Goal: Communication & Community: Ask a question

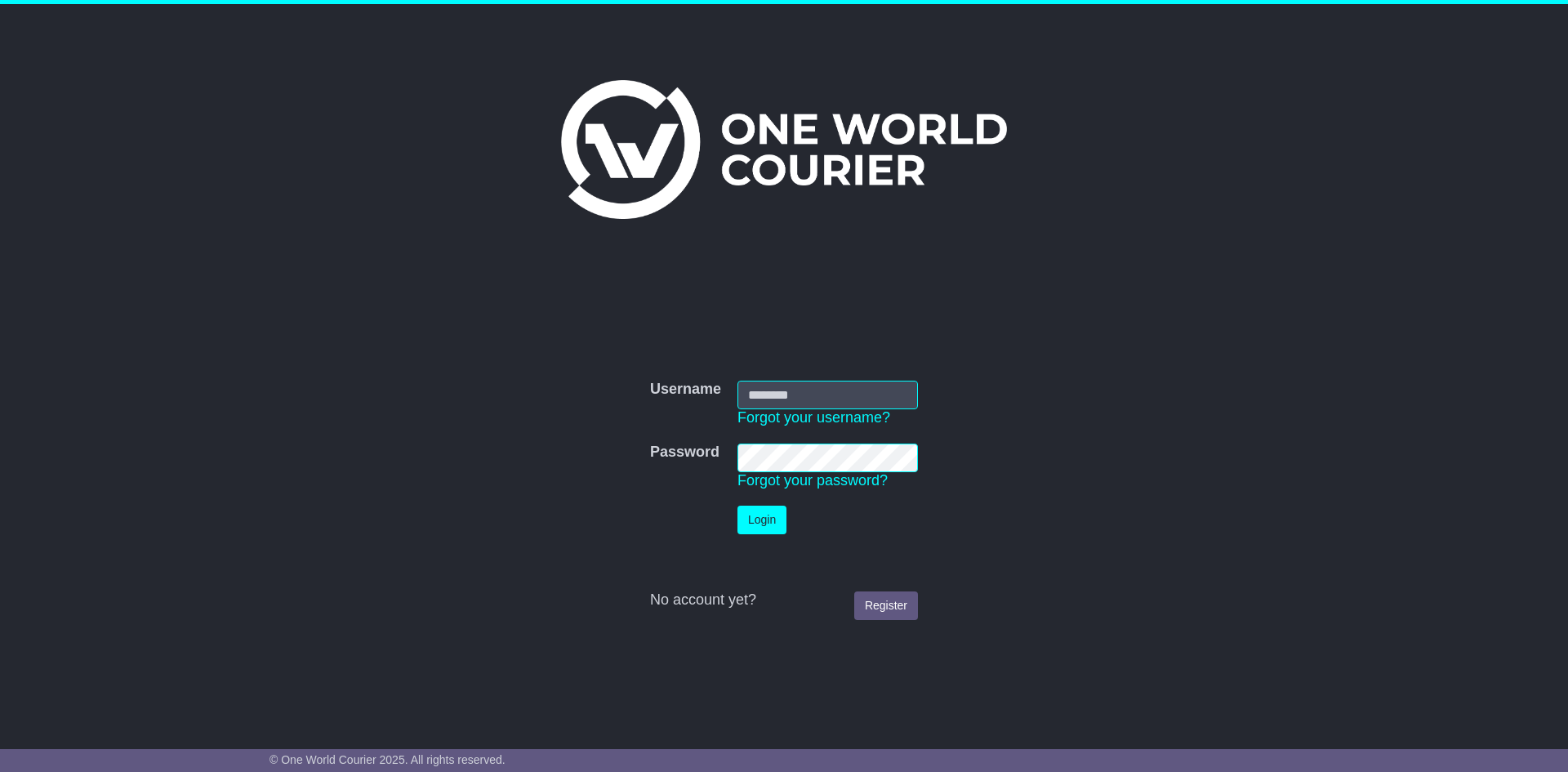
type input "******"
click at [758, 522] on button "Login" at bounding box center [762, 520] width 49 height 29
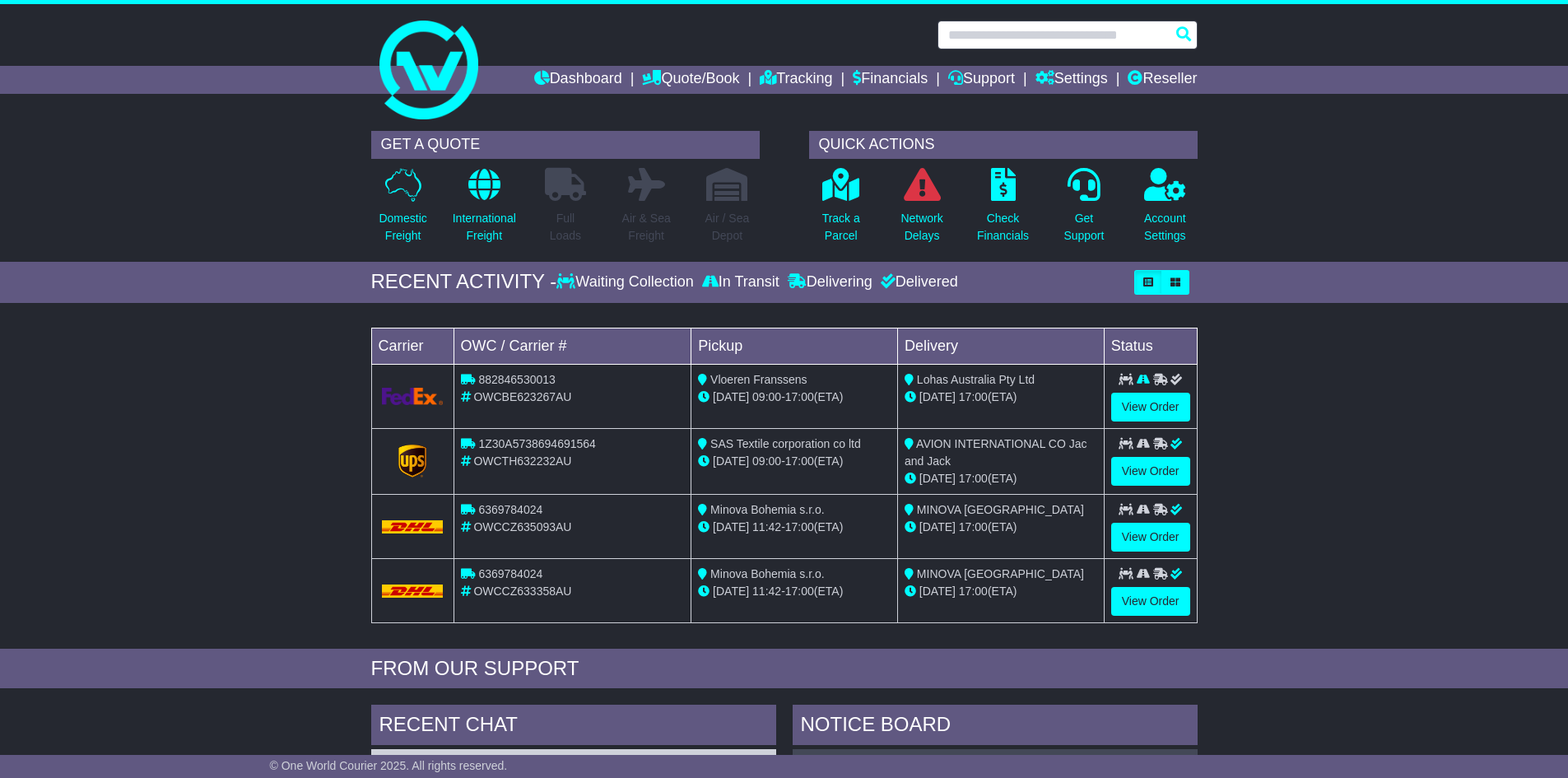
click at [1022, 38] on input "text" at bounding box center [1067, 36] width 260 height 29
paste input "*********"
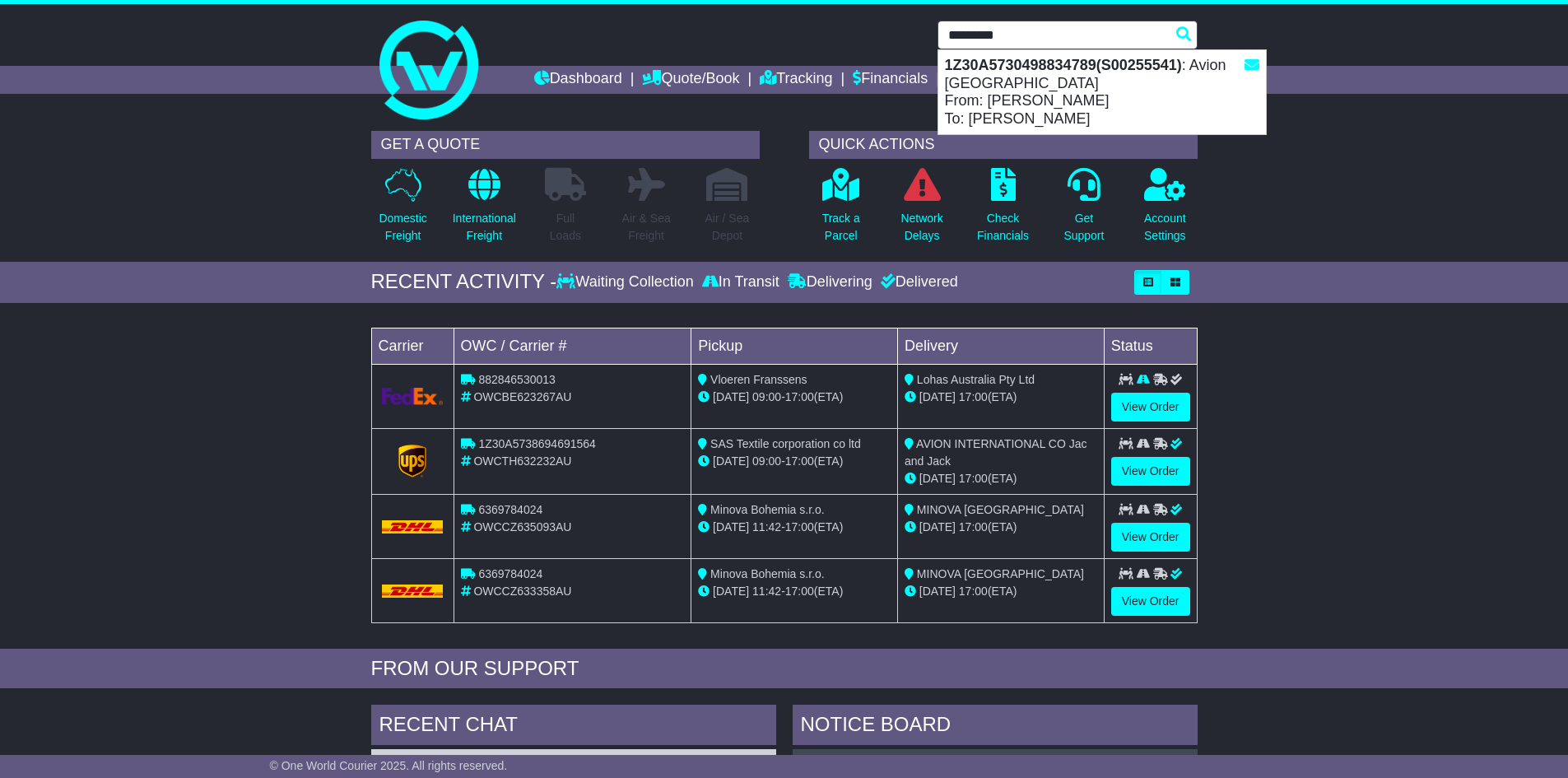
click at [1015, 60] on strong "1Z30A5730498834789(S00255541)" at bounding box center [1063, 65] width 237 height 16
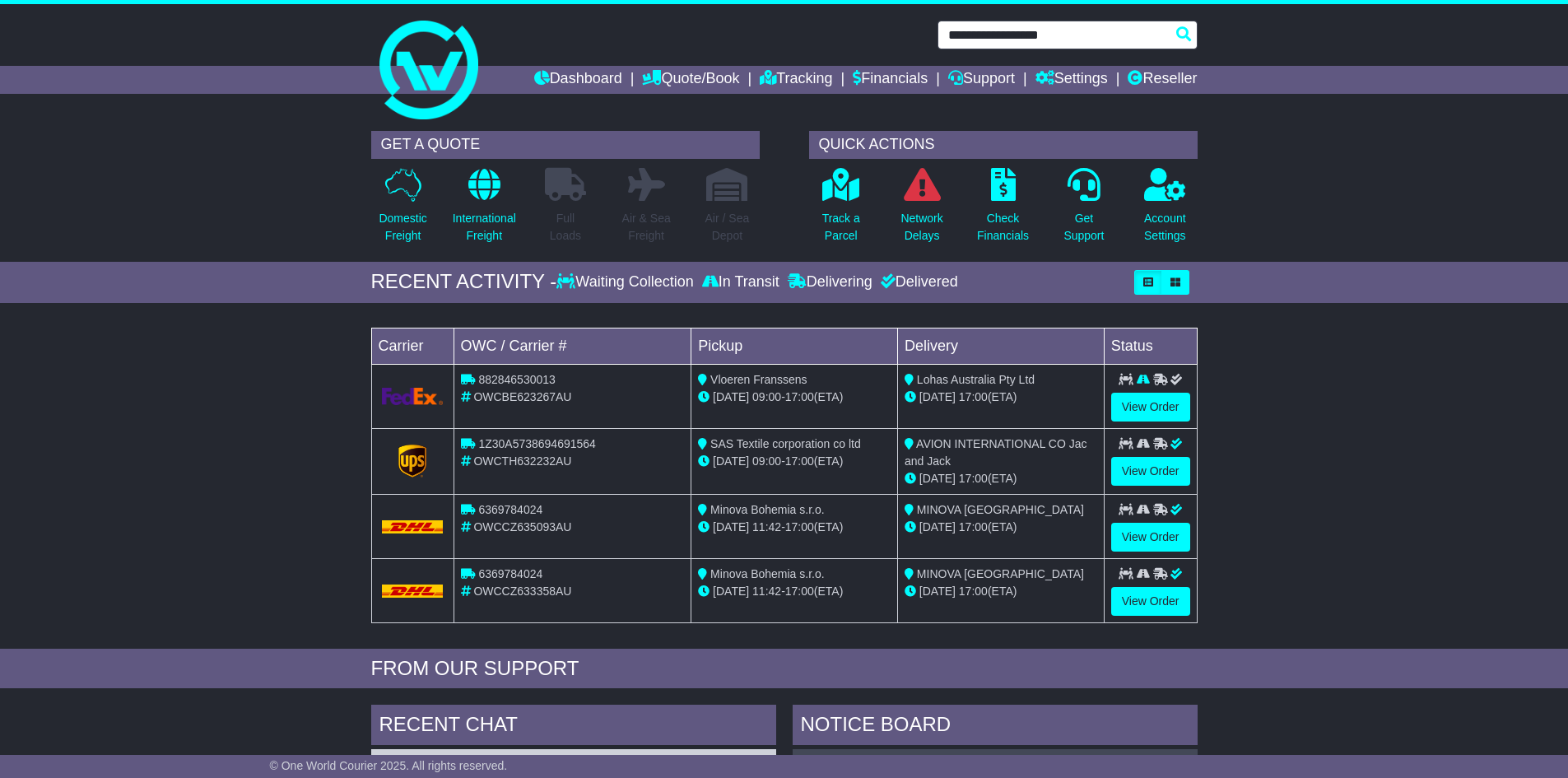
type input "**********"
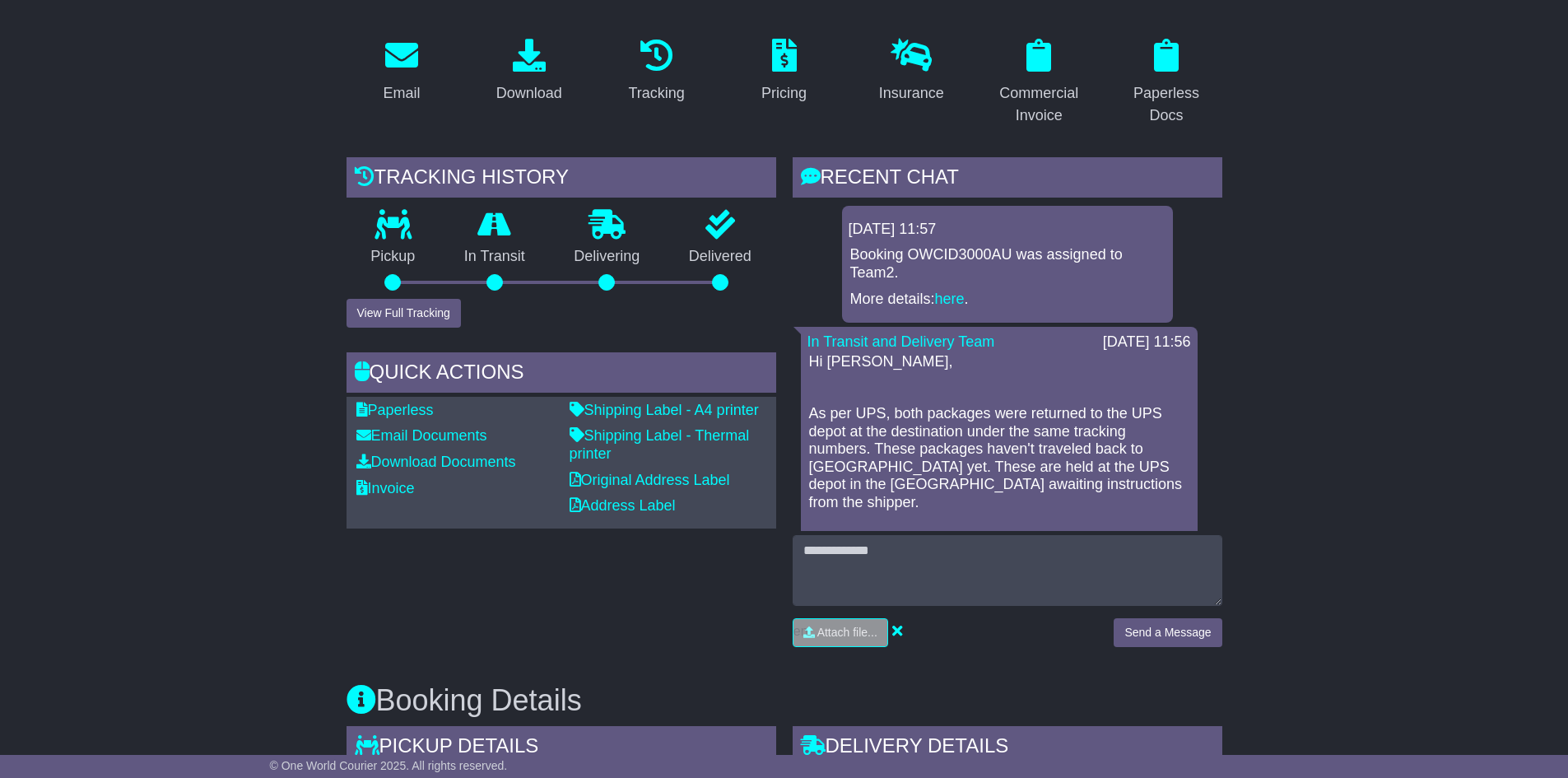
scroll to position [82, 0]
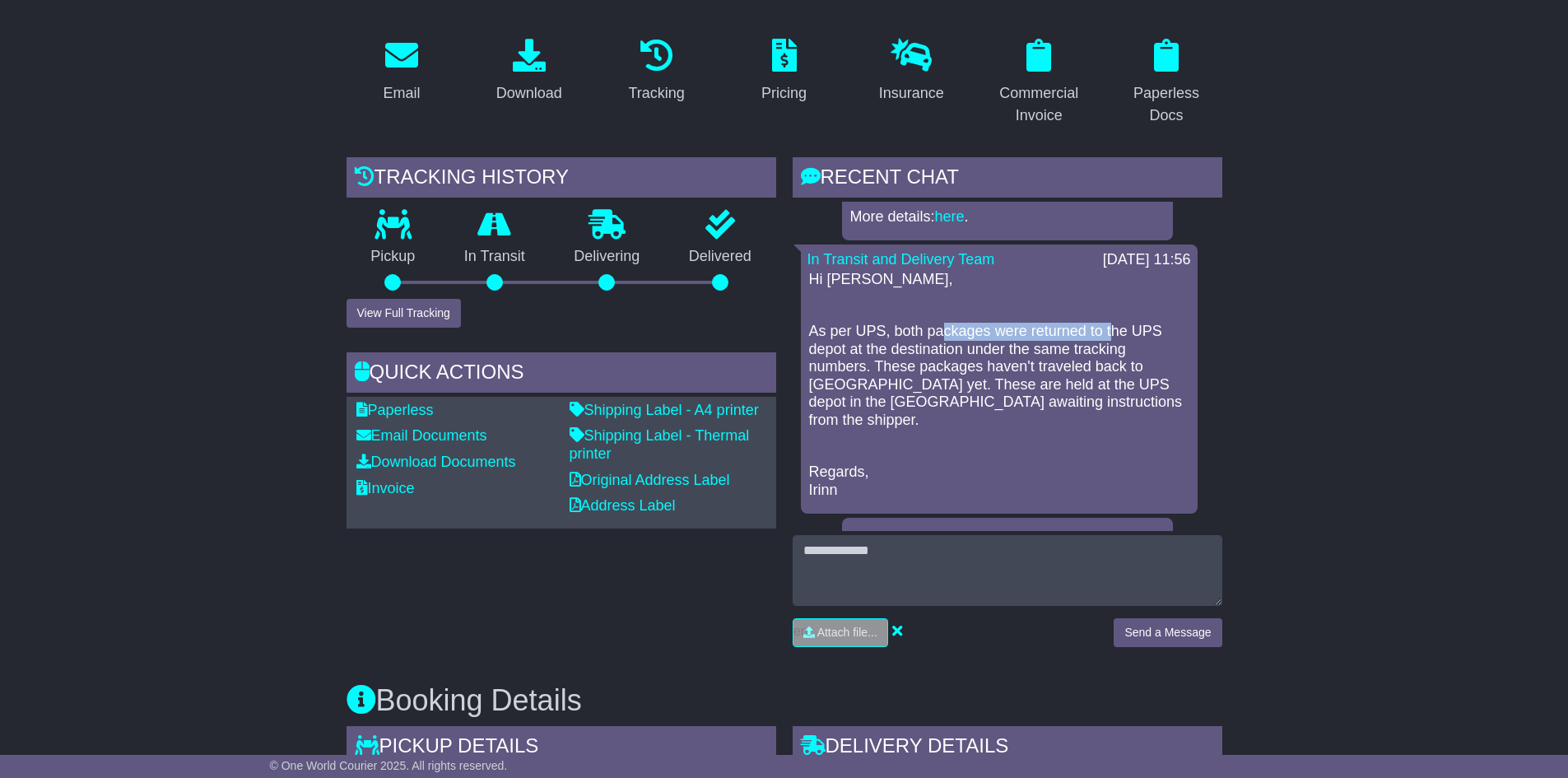
drag, startPoint x: 948, startPoint y: 327, endPoint x: 1113, endPoint y: 326, distance: 165.0
click at [1111, 327] on p "As per UPS, both packages were returned to the UPS depot at the destination und…" at bounding box center [999, 376] width 380 height 107
drag, startPoint x: 1113, startPoint y: 326, endPoint x: 973, endPoint y: 346, distance: 141.4
click at [1111, 327] on p "As per UPS, both packages were returned to the UPS depot at the destination und…" at bounding box center [999, 376] width 380 height 107
drag, startPoint x: 964, startPoint y: 348, endPoint x: 843, endPoint y: 339, distance: 121.3
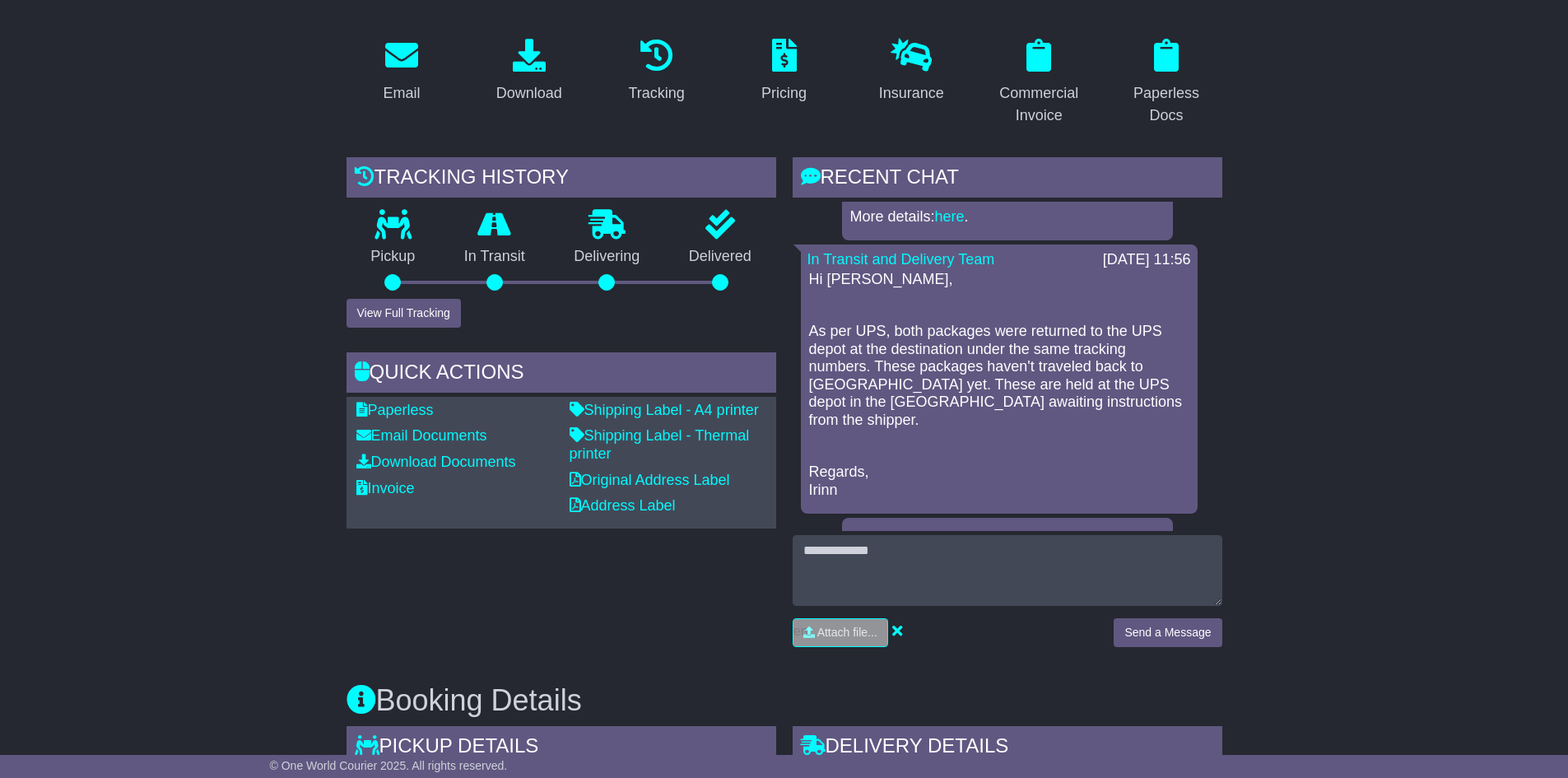
click at [939, 352] on p "As per UPS, both packages were returned to the UPS depot at the destination und…" at bounding box center [999, 376] width 380 height 107
click at [843, 339] on p "As per UPS, both packages were returned to the UPS depot at the destination und…" at bounding box center [999, 376] width 380 height 107
click at [872, 336] on p "As per UPS, both packages were returned to the UPS depot at the destination und…" at bounding box center [999, 376] width 380 height 107
click at [850, 344] on p "As per UPS, both packages were returned to the UPS depot at the destination und…" at bounding box center [999, 376] width 380 height 107
drag, startPoint x: 870, startPoint y: 339, endPoint x: 881, endPoint y: 341, distance: 11.2
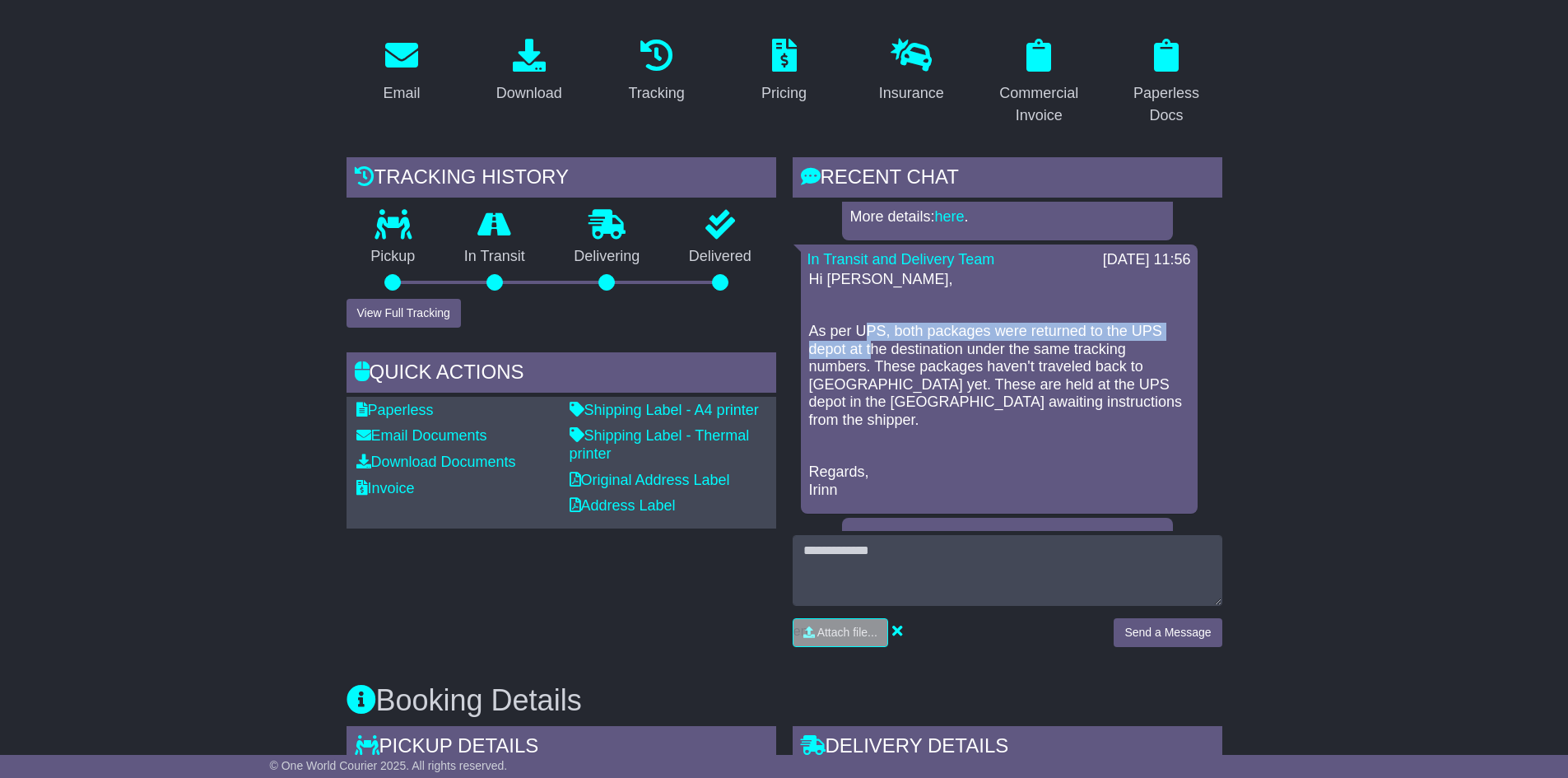
click at [874, 341] on p "As per UPS, both packages were returned to the UPS depot at the destination und…" at bounding box center [999, 376] width 380 height 107
click at [924, 345] on p "As per UPS, both packages were returned to the UPS depot at the destination und…" at bounding box center [999, 376] width 380 height 107
click at [962, 346] on p "As per UPS, both packages were returned to the UPS depot at the destination und…" at bounding box center [999, 376] width 380 height 107
drag, startPoint x: 1003, startPoint y: 347, endPoint x: 1012, endPoint y: 348, distance: 9.1
click at [1007, 348] on p "As per UPS, both packages were returned to the UPS depot at the destination und…" at bounding box center [999, 376] width 380 height 107
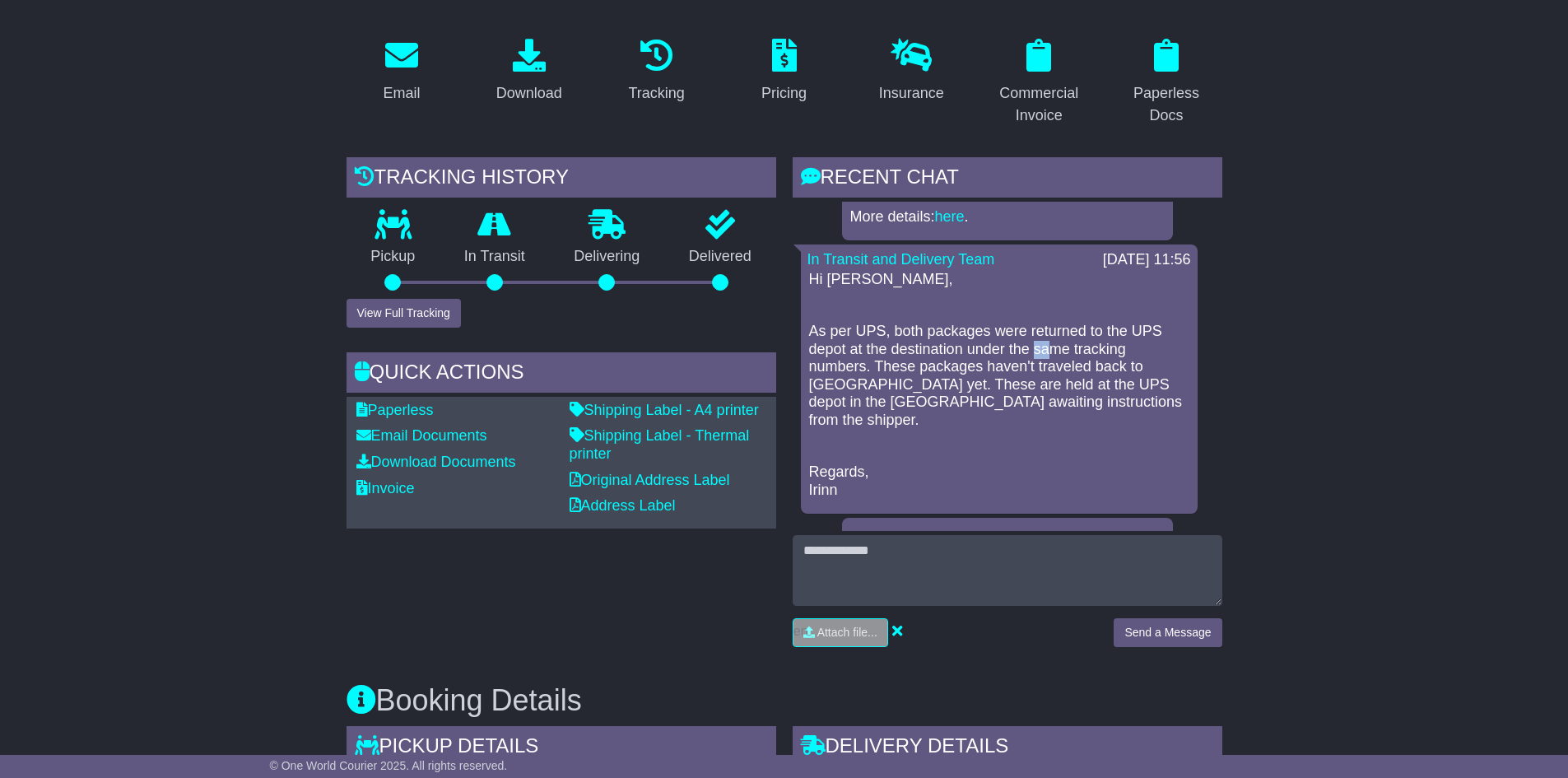
click at [1050, 348] on p "As per UPS, both packages were returned to the UPS depot at the destination und…" at bounding box center [999, 376] width 380 height 107
click at [1084, 355] on p "As per UPS, both packages were returned to the UPS depot at the destination und…" at bounding box center [999, 376] width 380 height 107
click at [842, 370] on p "As per UPS, both packages were returned to the UPS depot at the destination und…" at bounding box center [999, 376] width 380 height 107
drag, startPoint x: 927, startPoint y: 369, endPoint x: 1139, endPoint y: 370, distance: 212.0
click at [1139, 370] on p "As per UPS, both packages were returned to the UPS depot at the destination und…" at bounding box center [999, 376] width 380 height 107
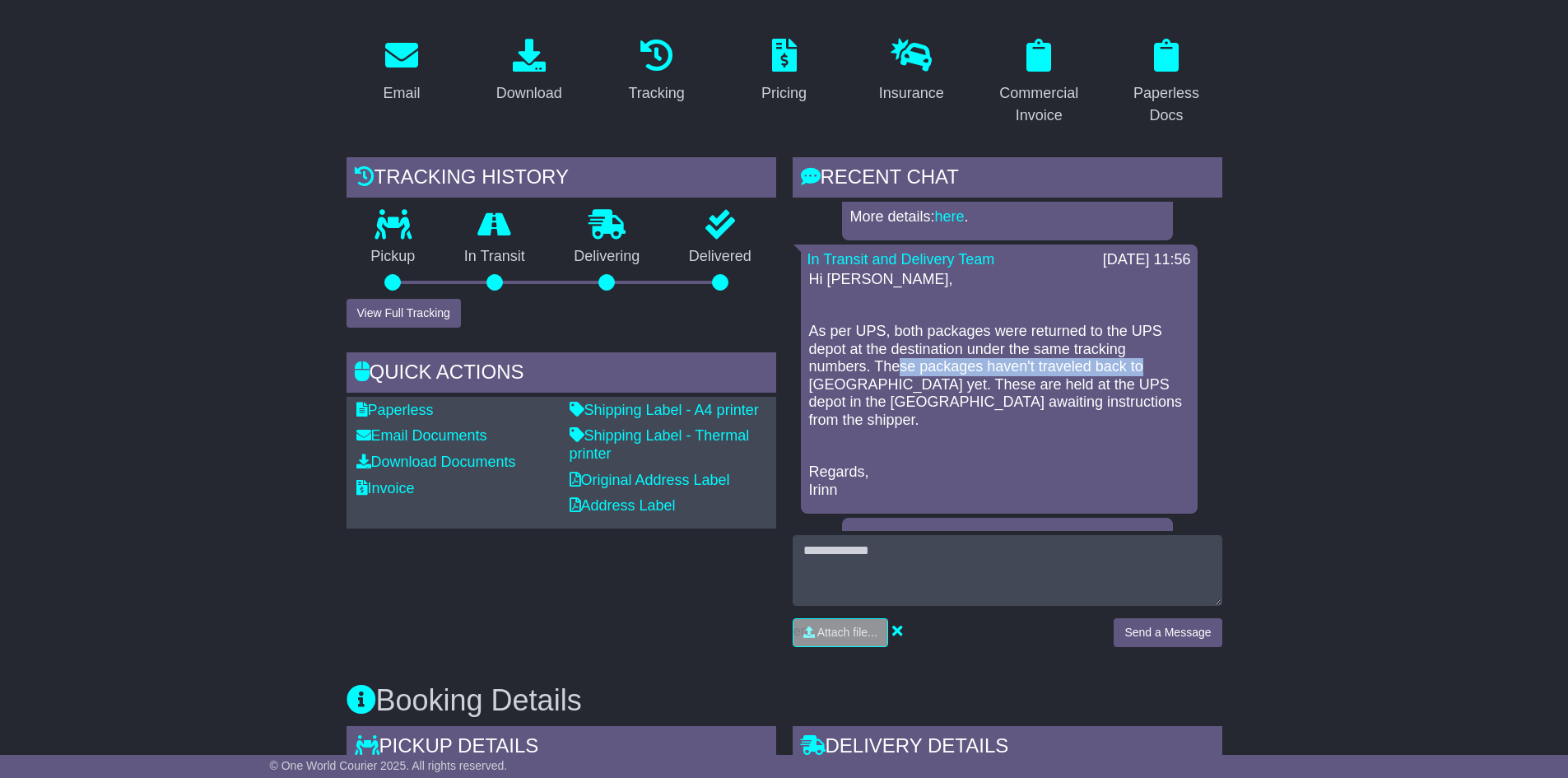
click at [1139, 370] on p "As per UPS, both packages were returned to the UPS depot at the destination und…" at bounding box center [999, 376] width 380 height 107
drag, startPoint x: 1152, startPoint y: 378, endPoint x: 1171, endPoint y: 378, distance: 19.0
click at [1171, 378] on p "As per UPS, both packages were returned to the UPS depot at the destination und…" at bounding box center [999, 376] width 380 height 107
click at [1170, 378] on p "As per UPS, both packages were returned to the UPS depot at the destination und…" at bounding box center [999, 376] width 380 height 107
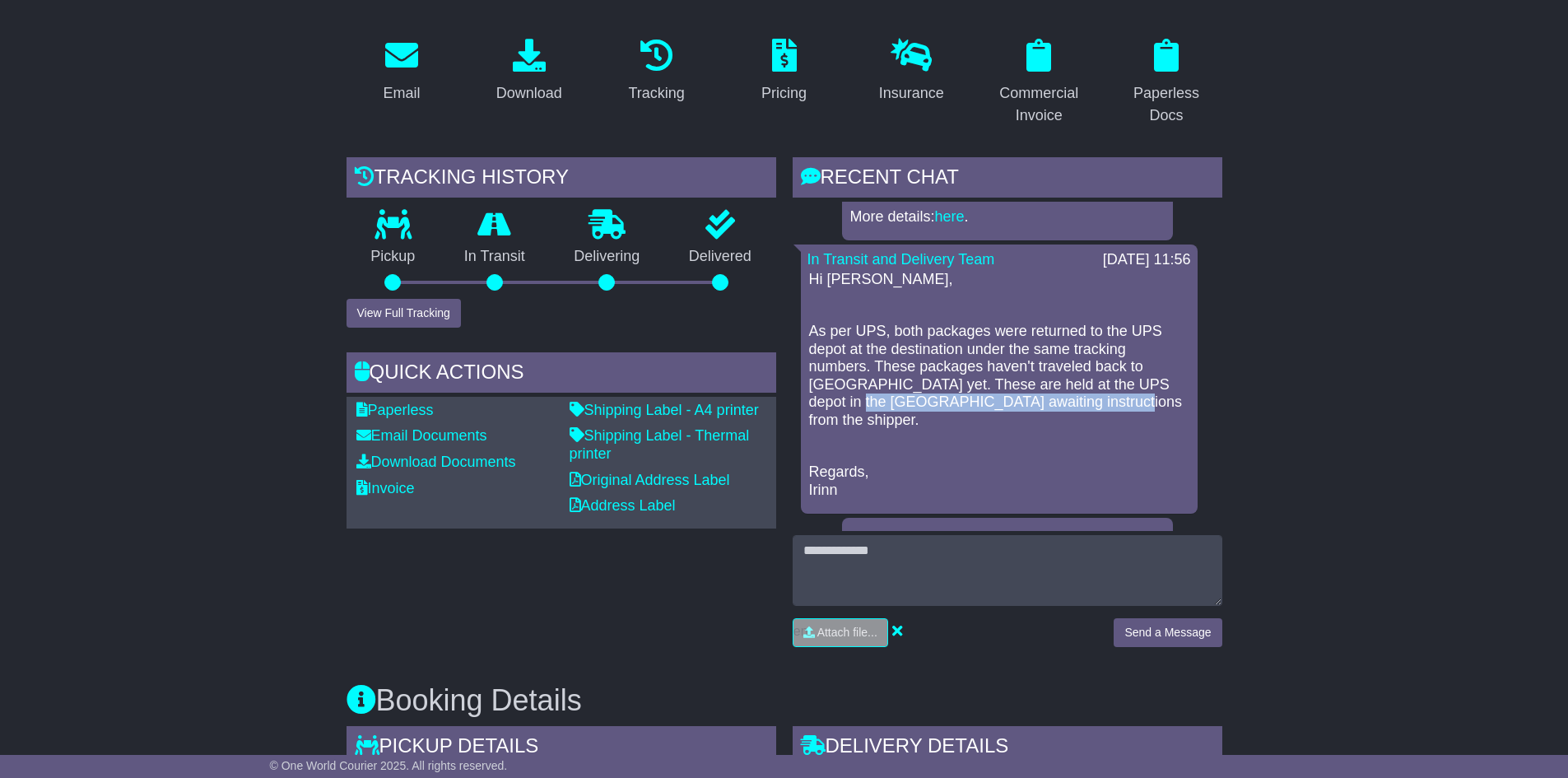
drag, startPoint x: 821, startPoint y: 407, endPoint x: 1086, endPoint y: 404, distance: 265.0
click at [1086, 404] on p "As per UPS, both packages were returned to the UPS depot at the destination und…" at bounding box center [999, 376] width 380 height 107
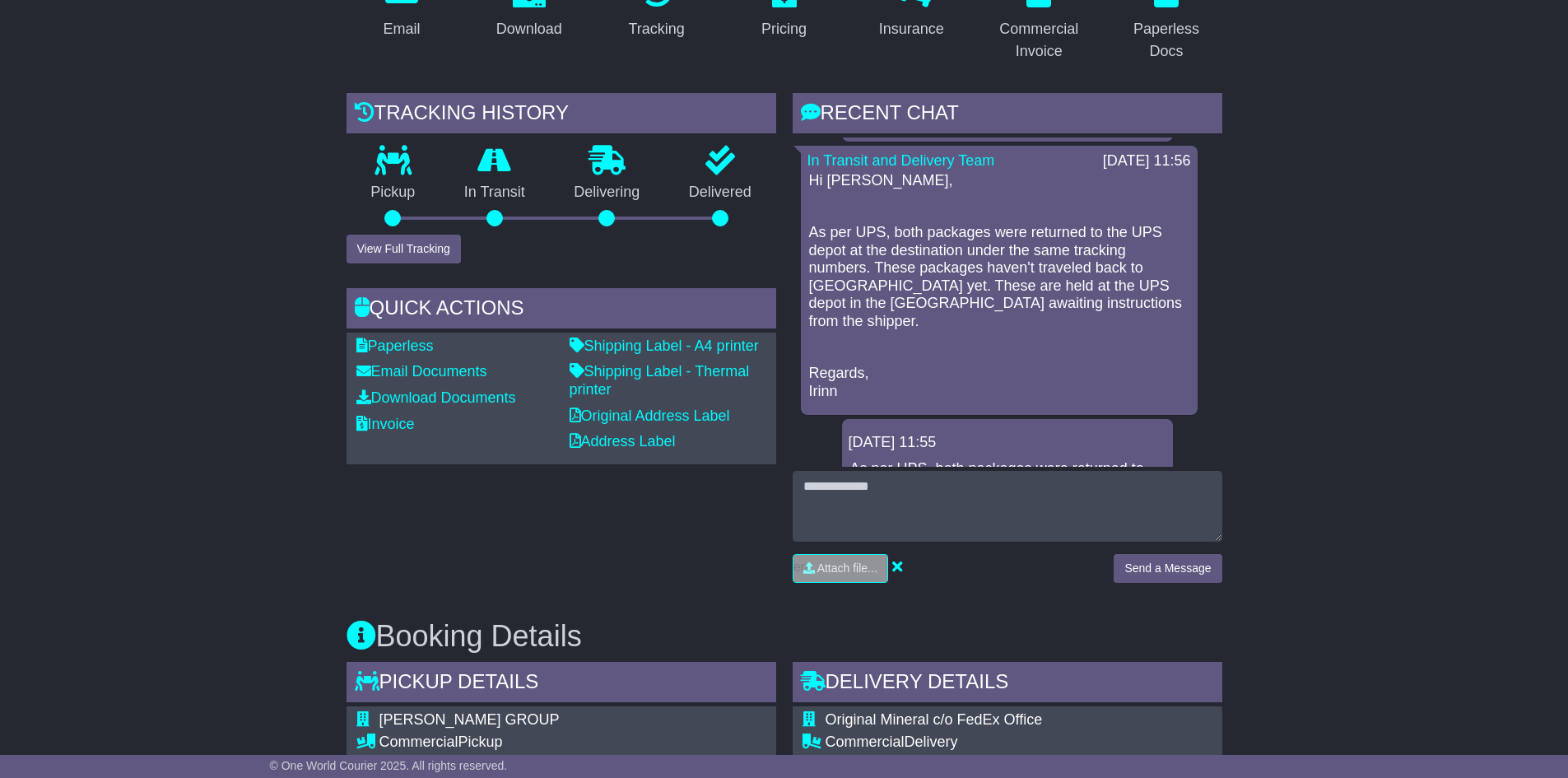
scroll to position [0, 0]
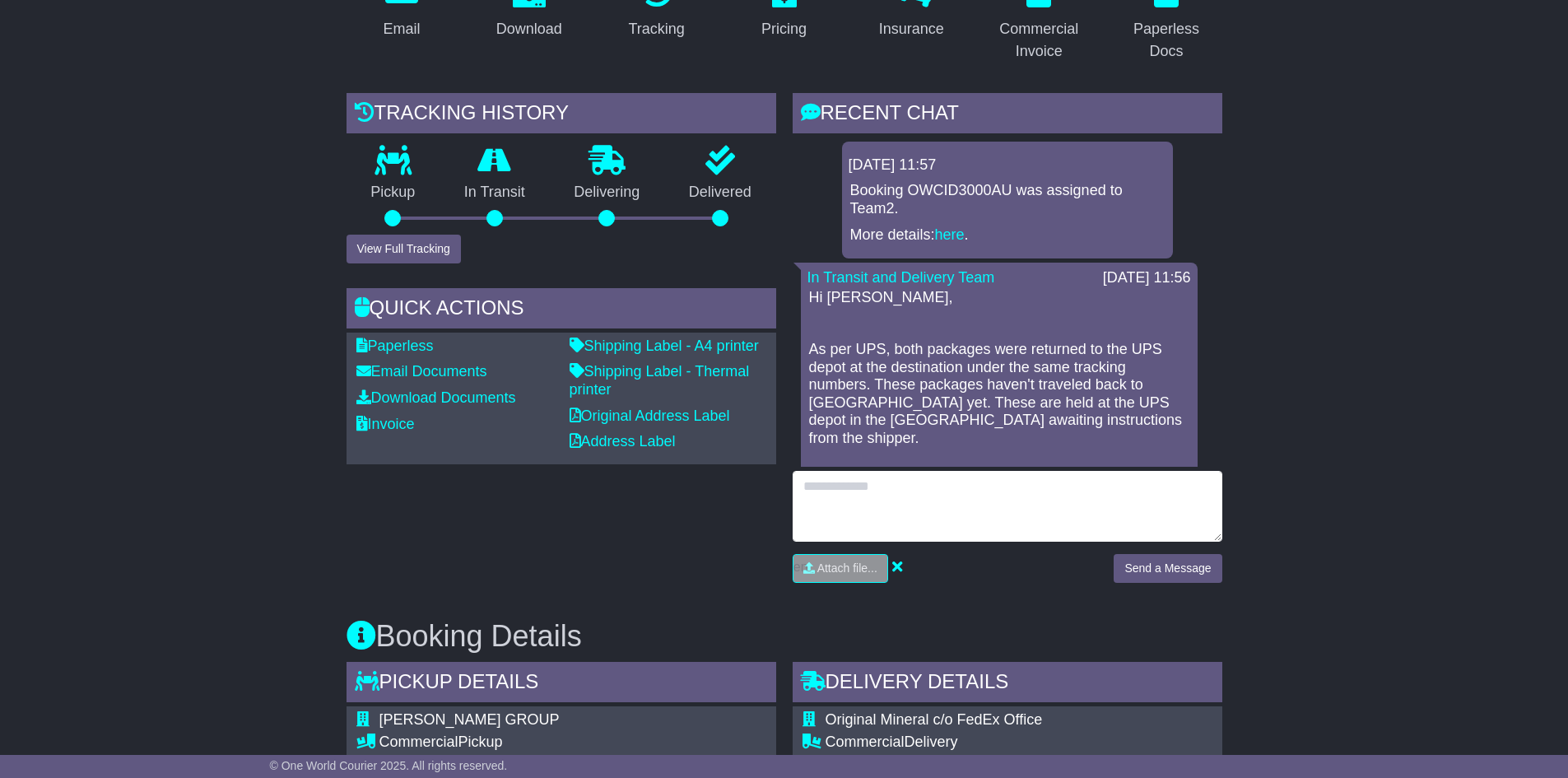
click at [946, 481] on textarea at bounding box center [1007, 506] width 429 height 70
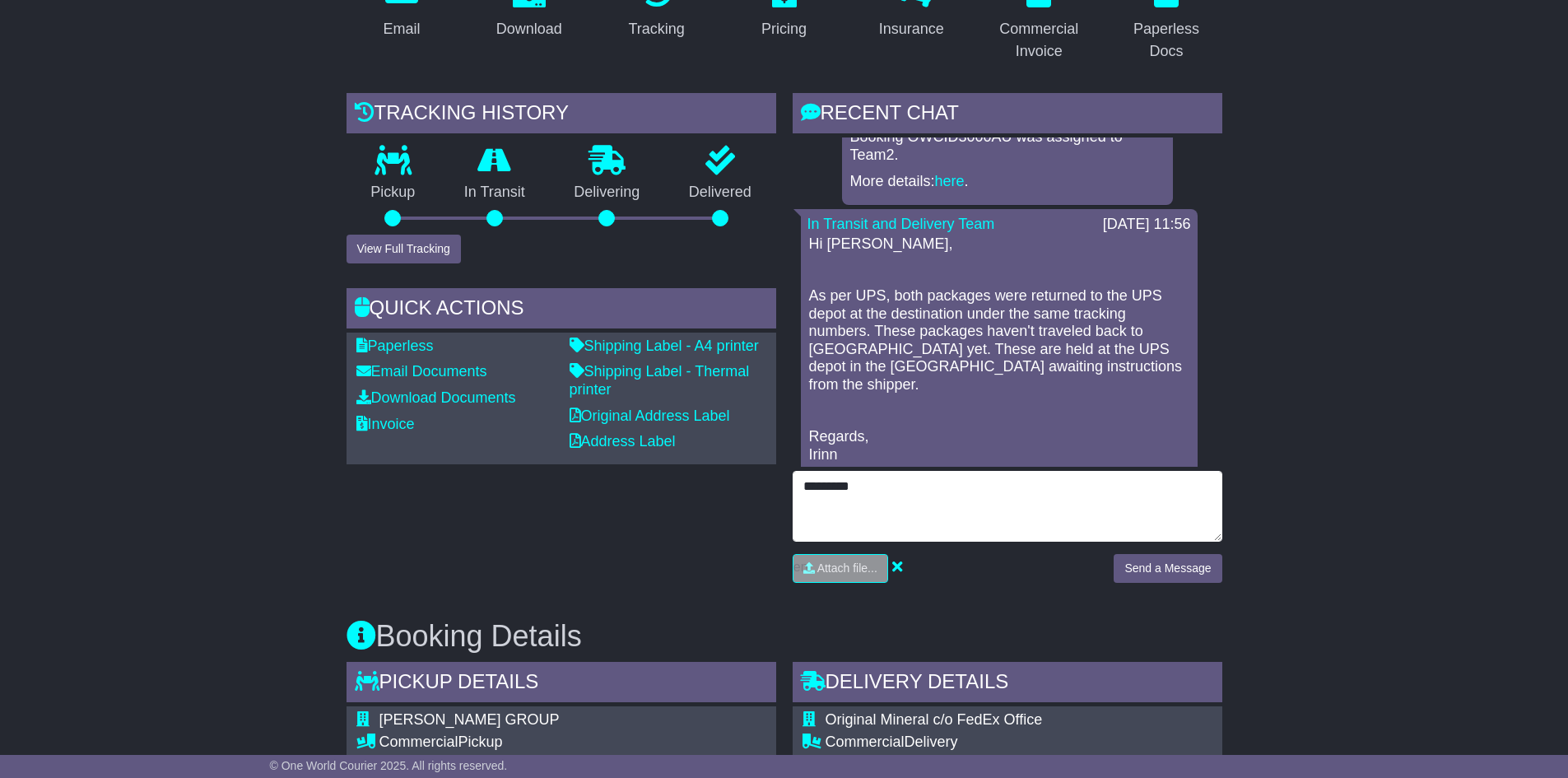
scroll to position [82, 0]
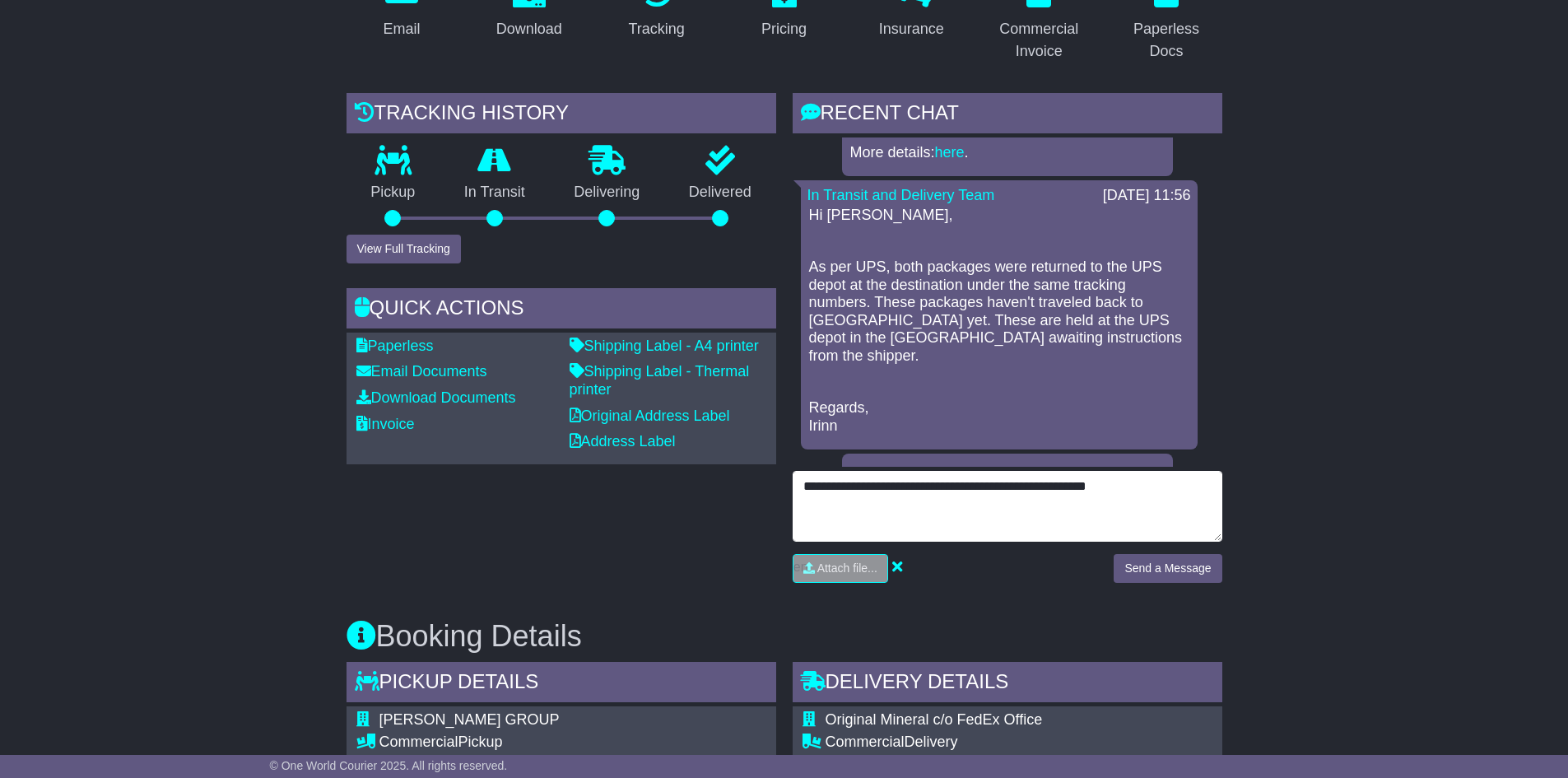
click at [1139, 492] on textarea "**********" at bounding box center [1007, 506] width 429 height 70
type textarea "**********"
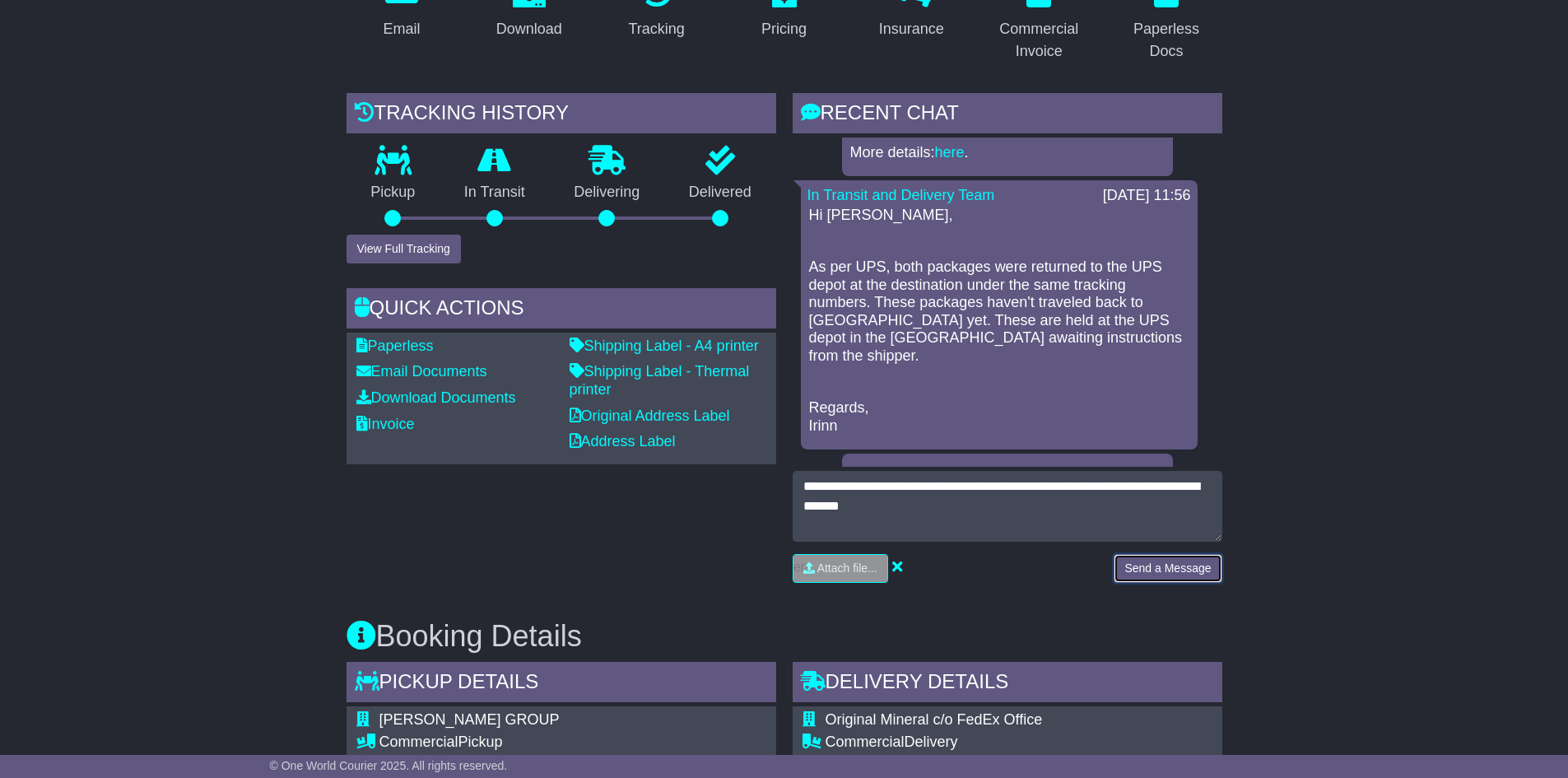
drag, startPoint x: 1158, startPoint y: 568, endPoint x: 1386, endPoint y: 460, distance: 252.3
click at [1159, 568] on button "Send a Message" at bounding box center [1167, 569] width 108 height 29
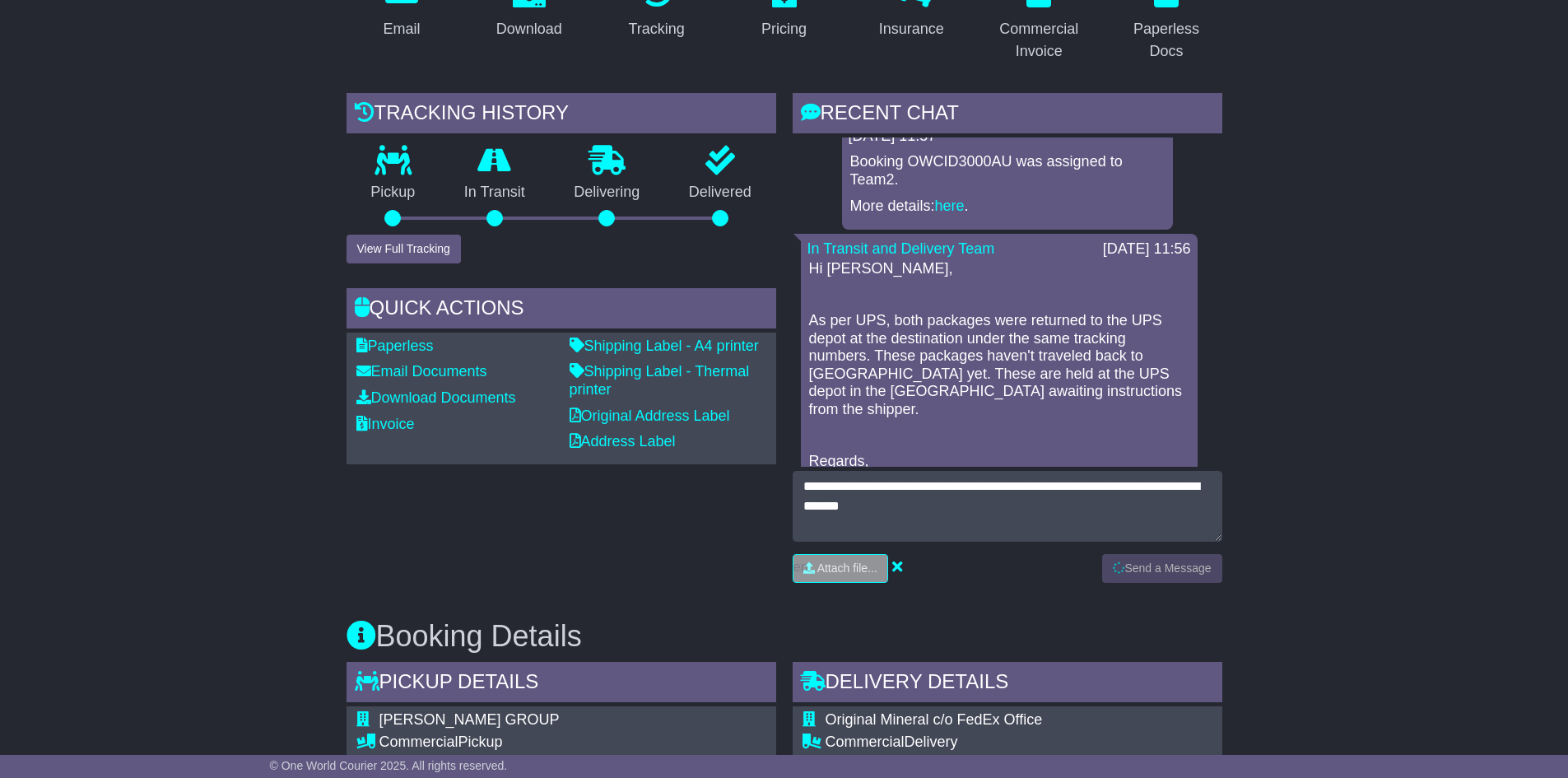
scroll to position [0, 0]
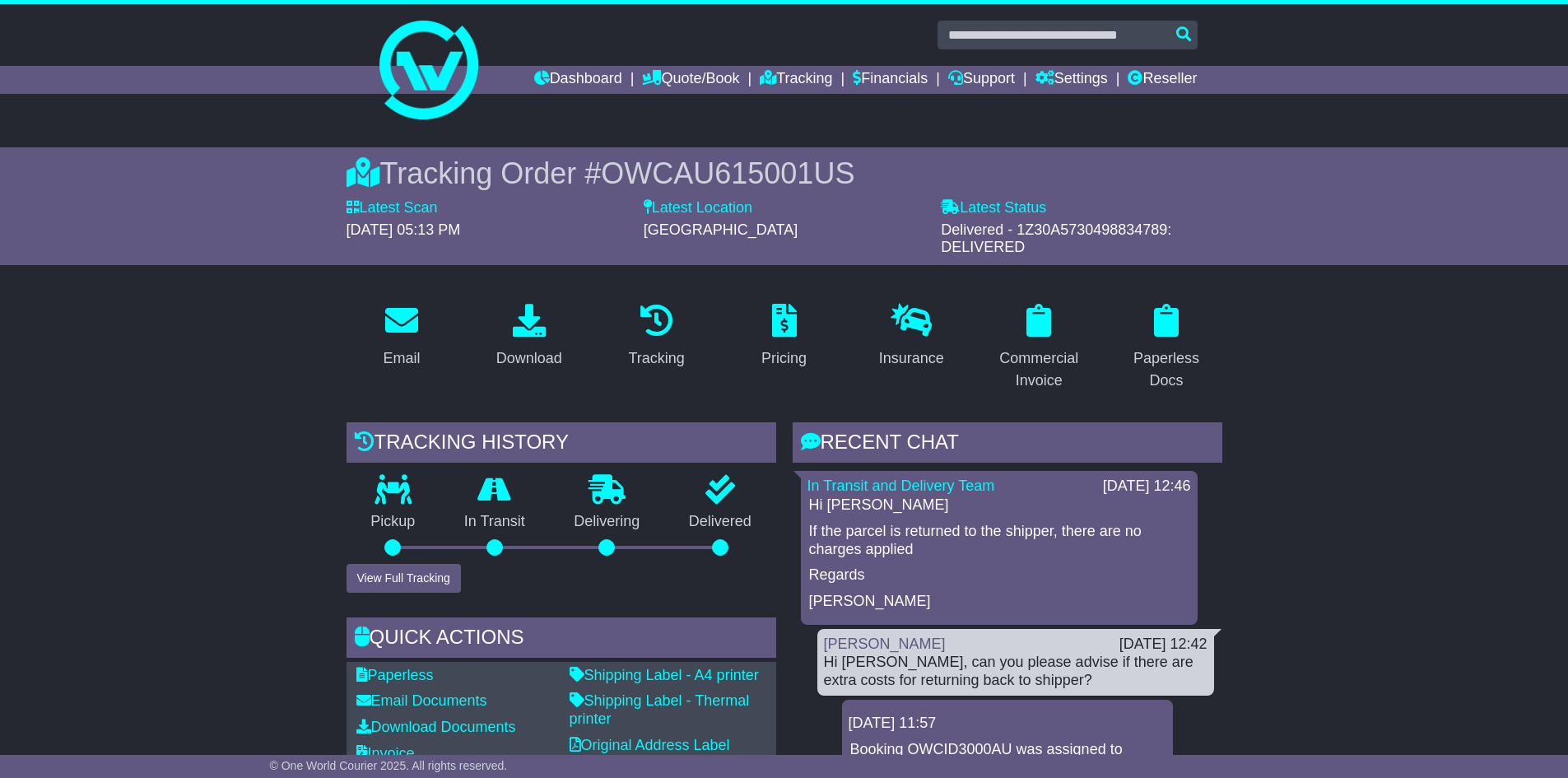
scroll to position [329, 0]
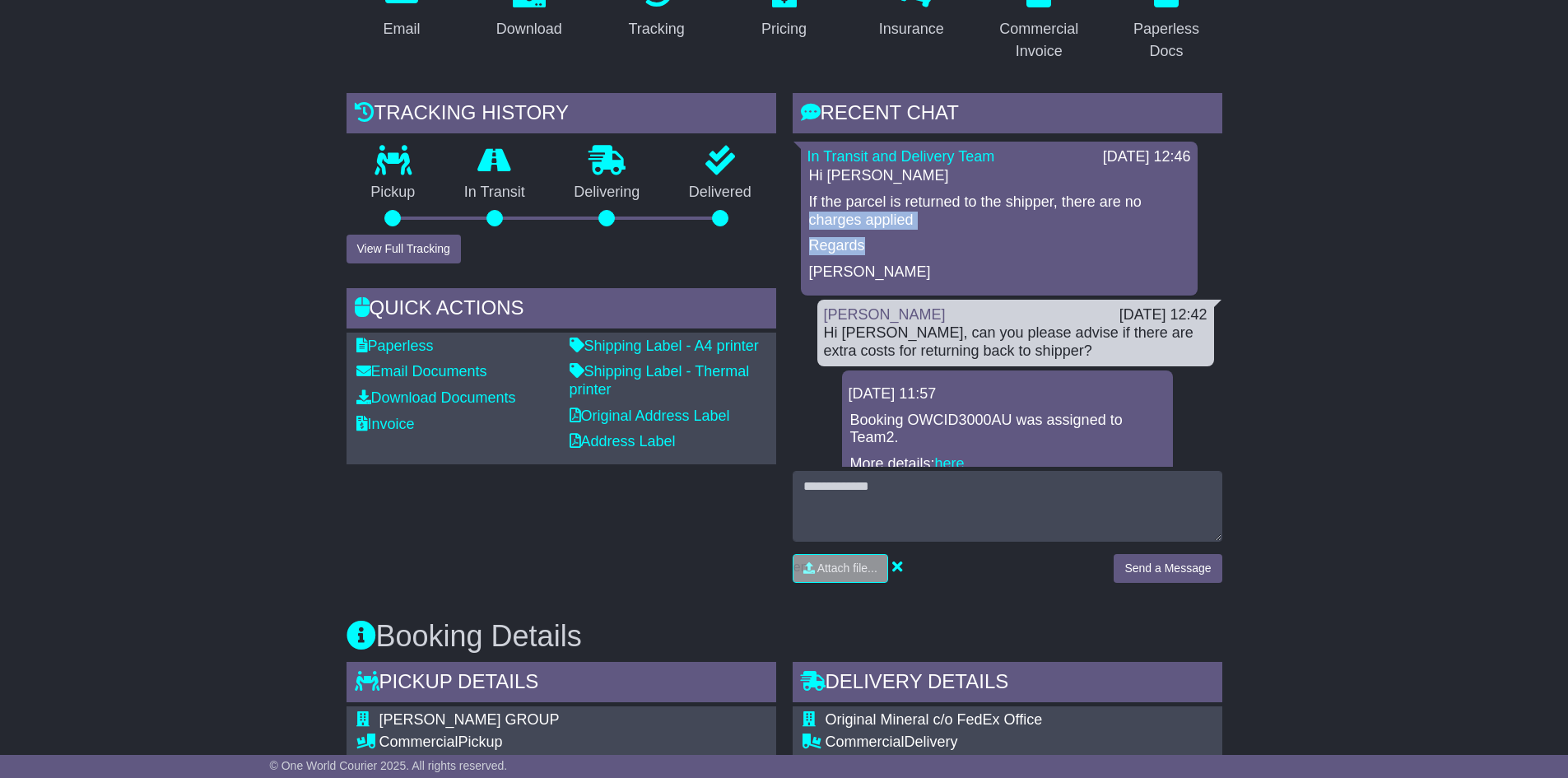
drag, startPoint x: 807, startPoint y: 219, endPoint x: 941, endPoint y: 231, distance: 134.5
click at [941, 231] on div "Hi Kevin If the parcel is returned to the shipper, there are no charges applied…" at bounding box center [999, 224] width 384 height 113
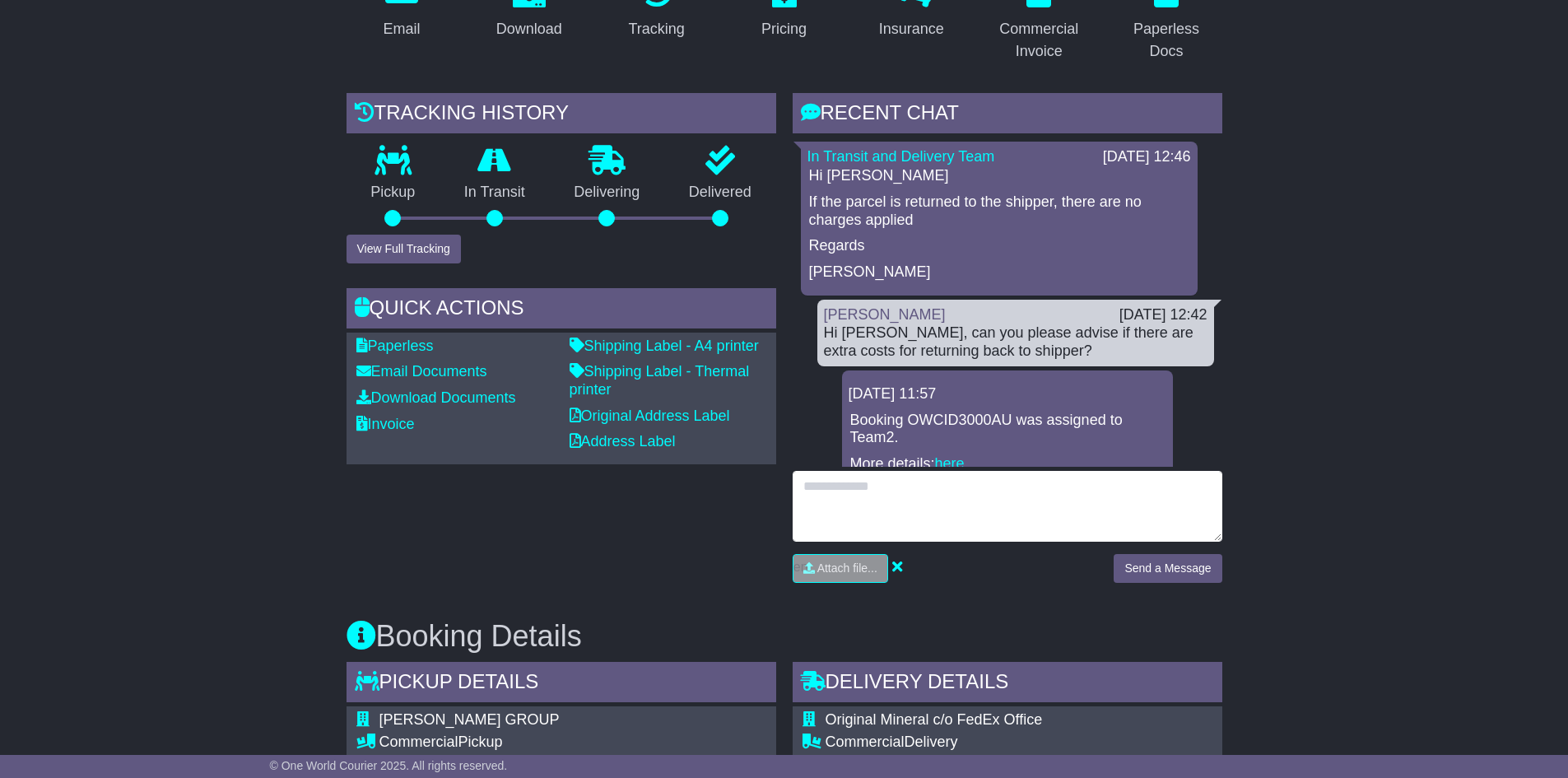
drag, startPoint x: 855, startPoint y: 494, endPoint x: 1114, endPoint y: 540, distance: 263.1
click at [864, 491] on textarea at bounding box center [1007, 506] width 429 height 70
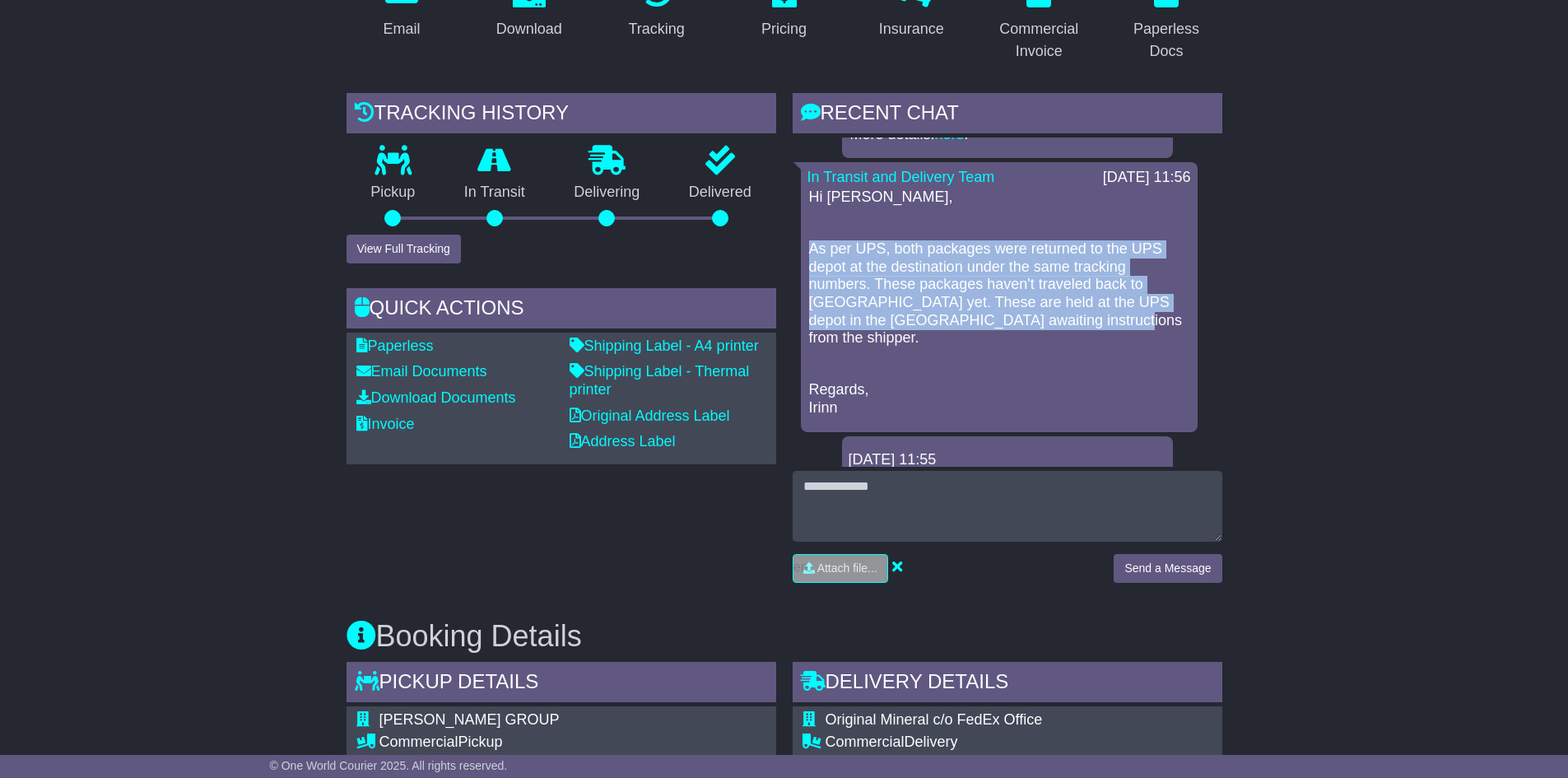
drag, startPoint x: 872, startPoint y: 250, endPoint x: 1105, endPoint y: 325, distance: 244.8
click at [1105, 325] on div "In Transit and Delivery Team 20 Aug 2025 11:56 Hi Kevin, As per UPS, both packa…" at bounding box center [999, 296] width 397 height 269
copy p "As per UPS, both packages were returned to the UPS depot at the destination und…"
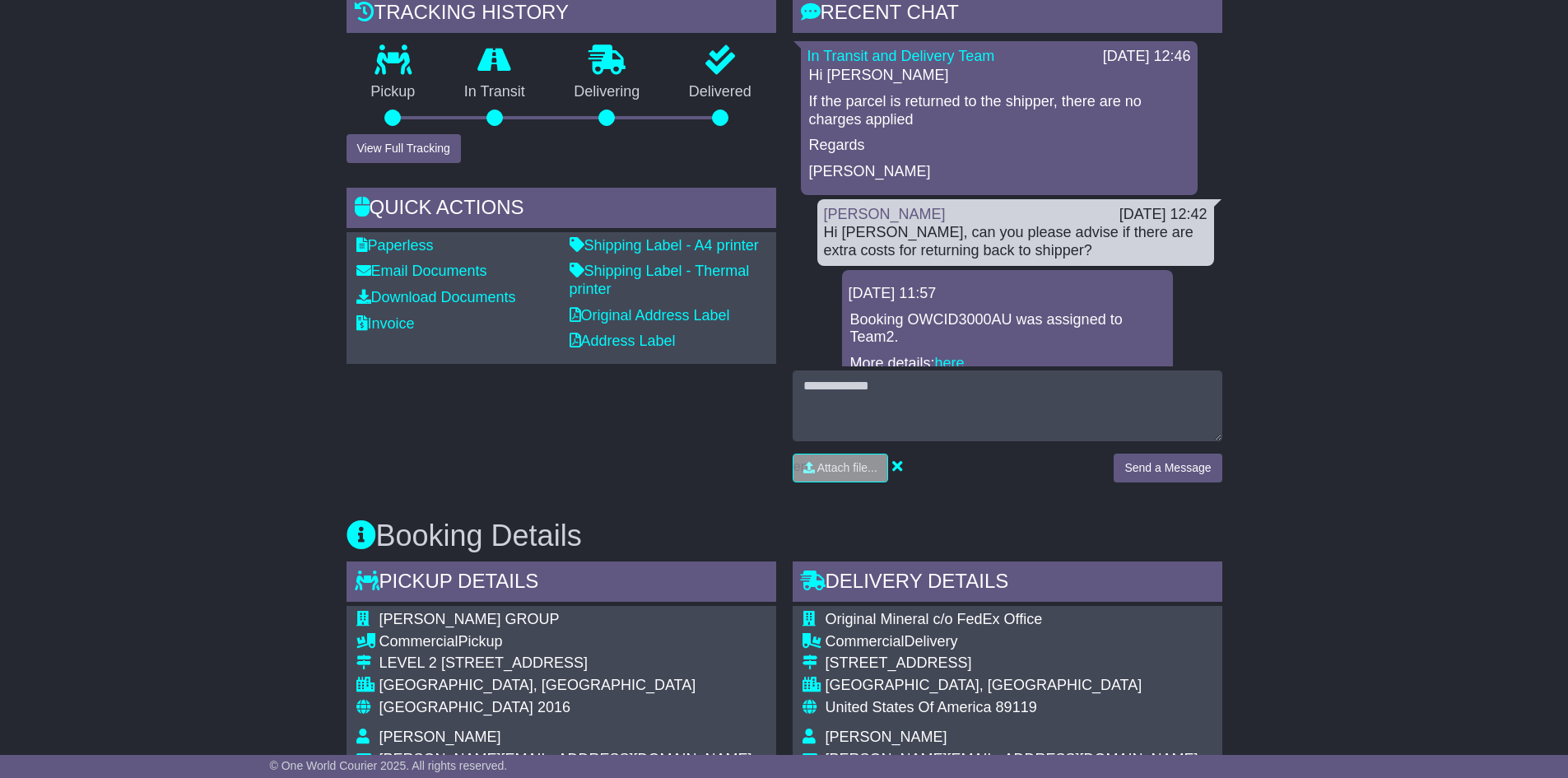
scroll to position [0, 0]
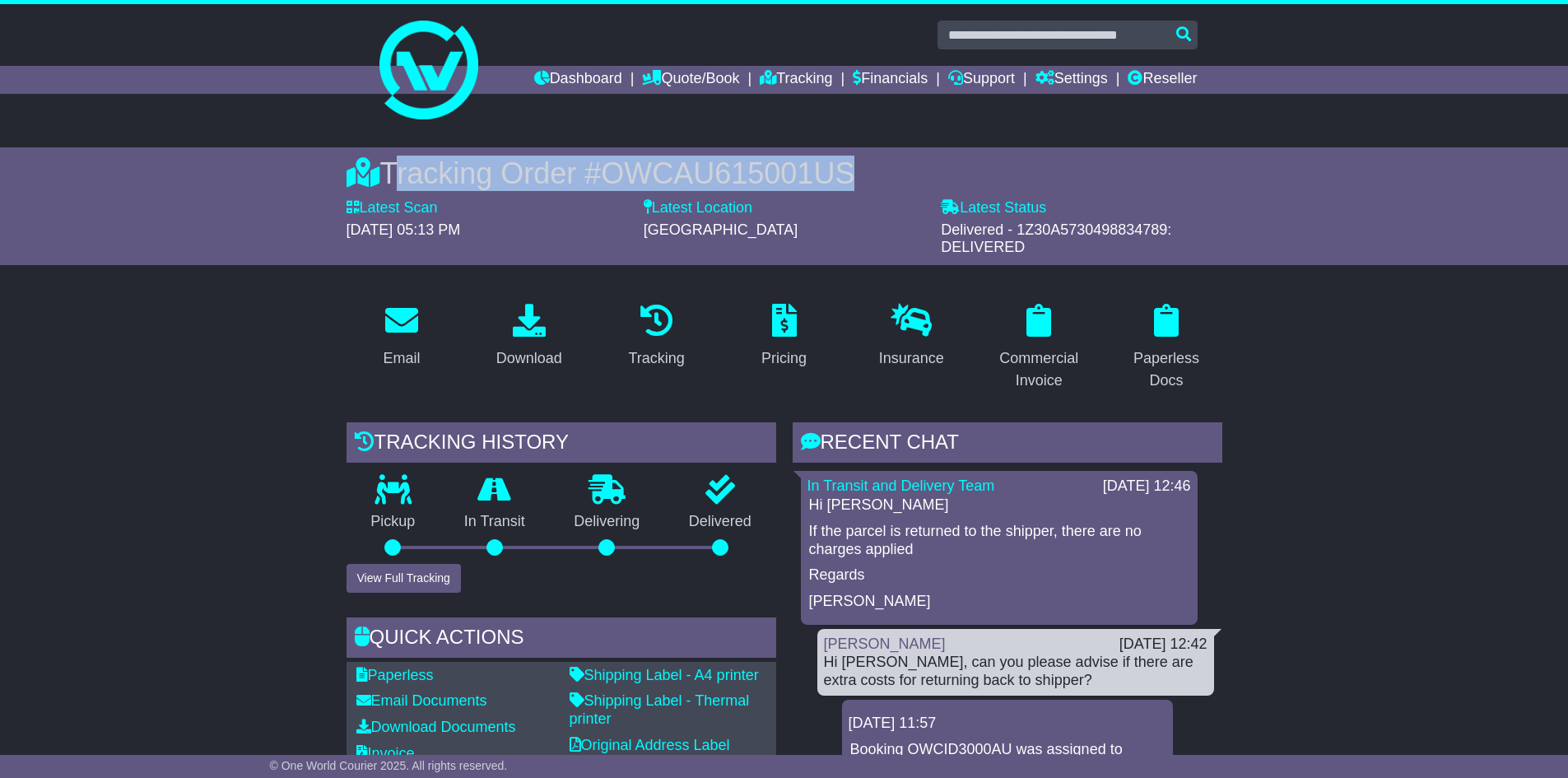
drag, startPoint x: 389, startPoint y: 170, endPoint x: 974, endPoint y: 173, distance: 585.0
click at [974, 173] on div "Tracking Order # OWCAU615001US" at bounding box center [784, 173] width 875 height 36
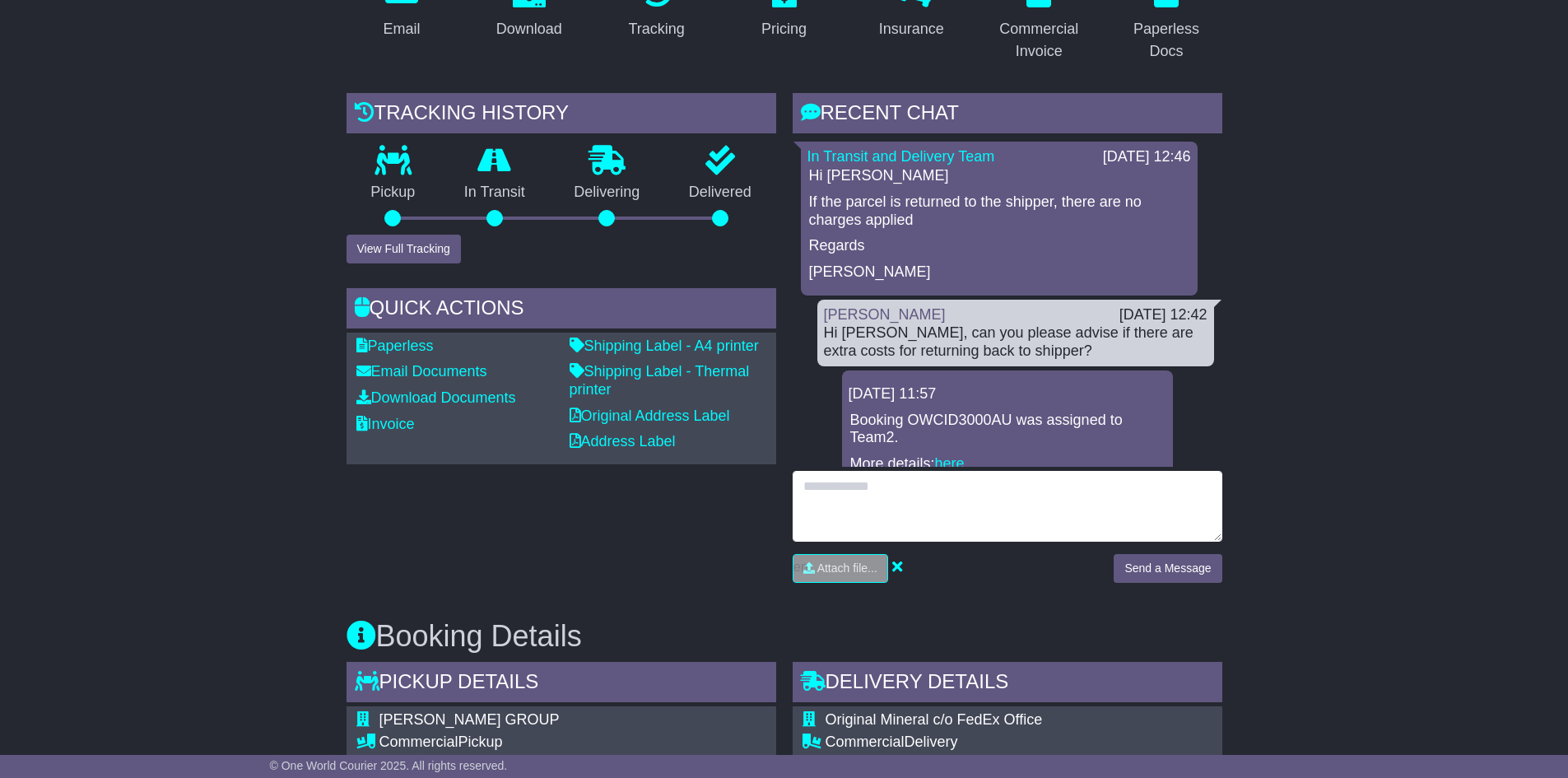
click at [937, 482] on textarea at bounding box center [1007, 506] width 429 height 70
click at [868, 488] on textarea "**********" at bounding box center [1007, 506] width 429 height 70
click at [1192, 493] on textarea "**********" at bounding box center [1007, 506] width 429 height 70
paste textarea "**********"
type textarea "**********"
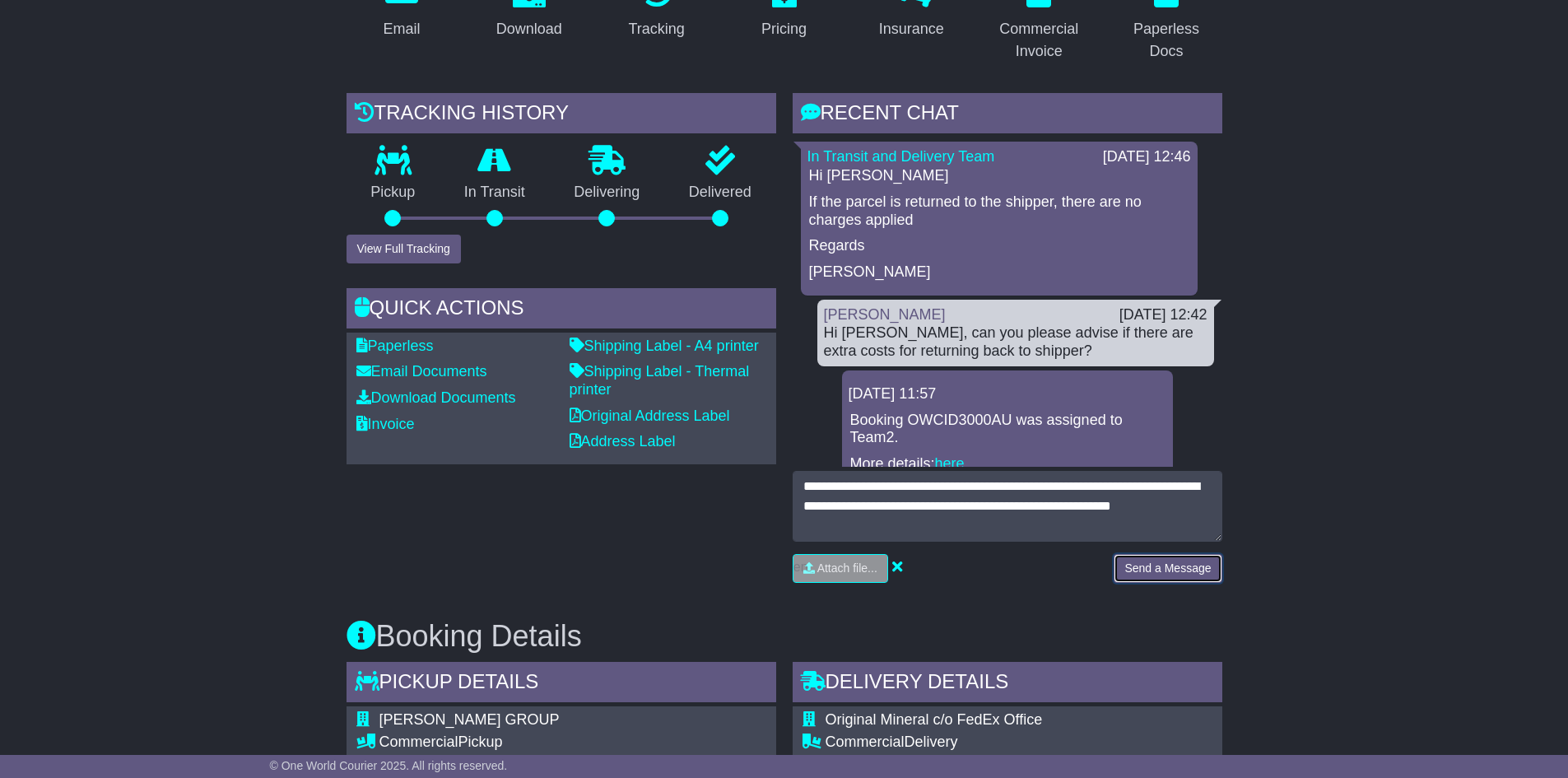
click at [1139, 568] on button "Send a Message" at bounding box center [1167, 569] width 108 height 29
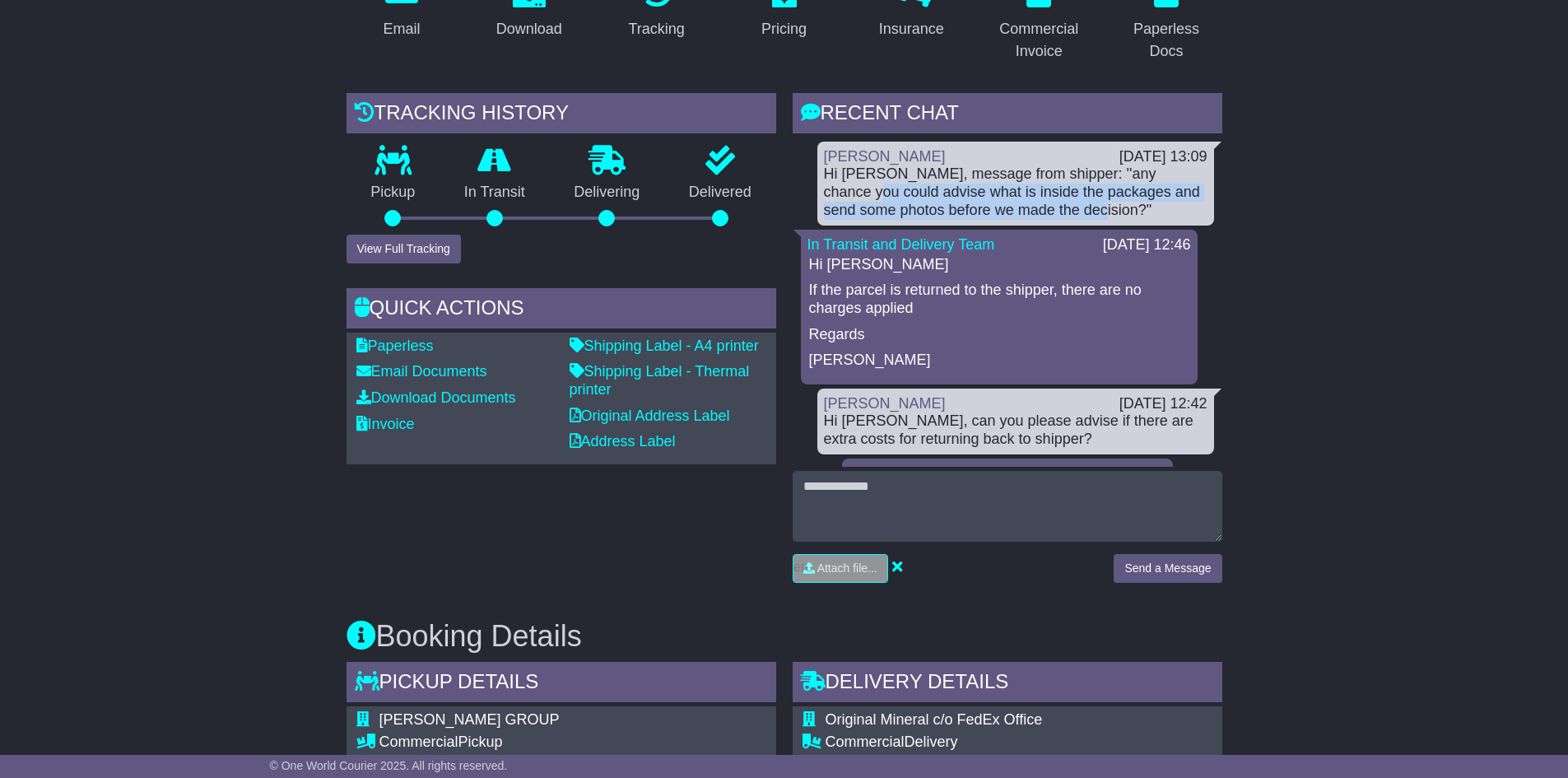
drag, startPoint x: 869, startPoint y: 195, endPoint x: 1143, endPoint y: 206, distance: 274.2
click at [1143, 206] on div "Hi [PERSON_NAME], message from shipper: ''any chance you could advise what is i…" at bounding box center [1015, 192] width 384 height 54
click at [1070, 210] on div "Hi [PERSON_NAME], message from shipper: ''any chance you could advise what is i…" at bounding box center [1015, 192] width 384 height 54
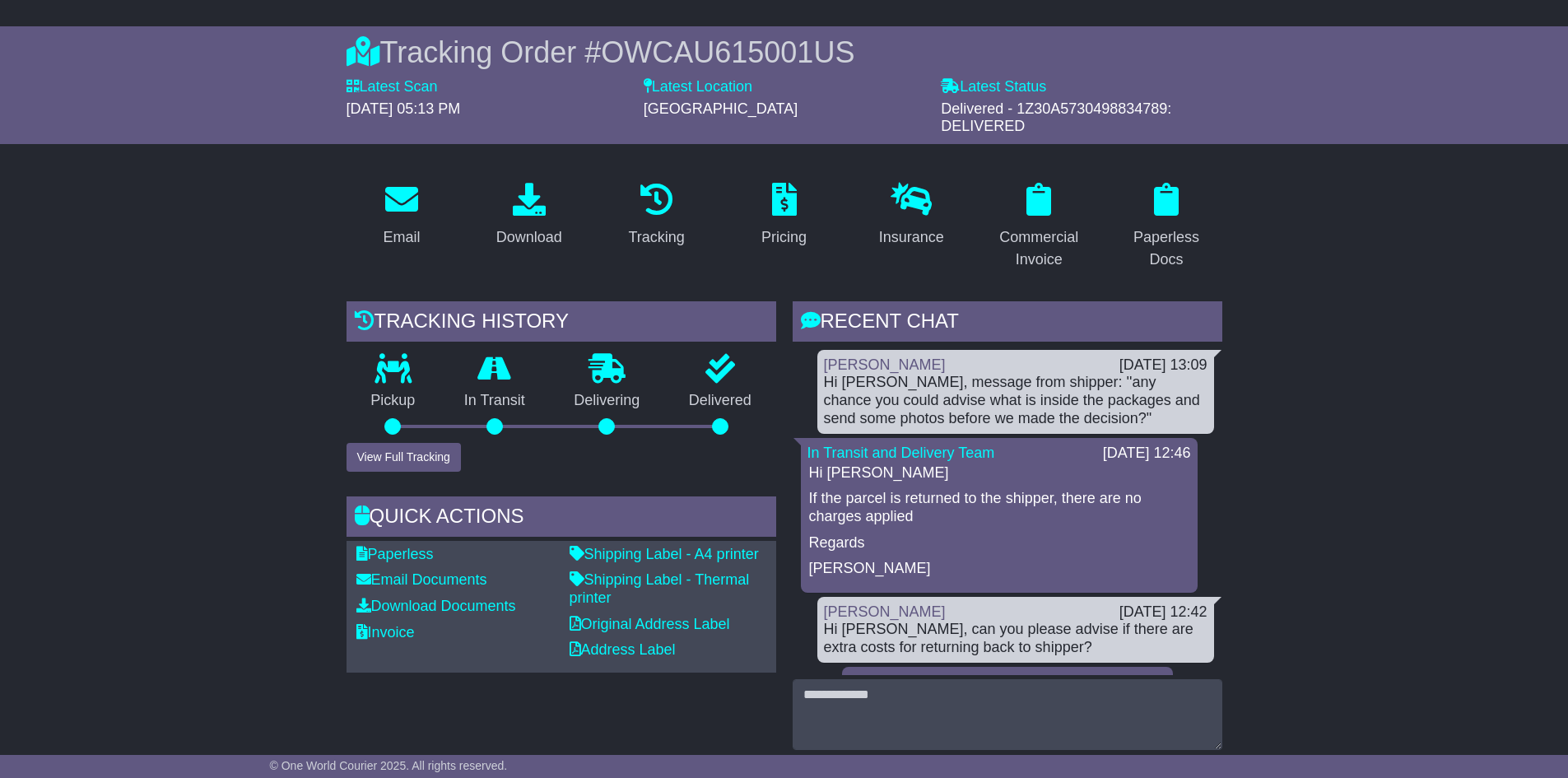
scroll to position [165, 0]
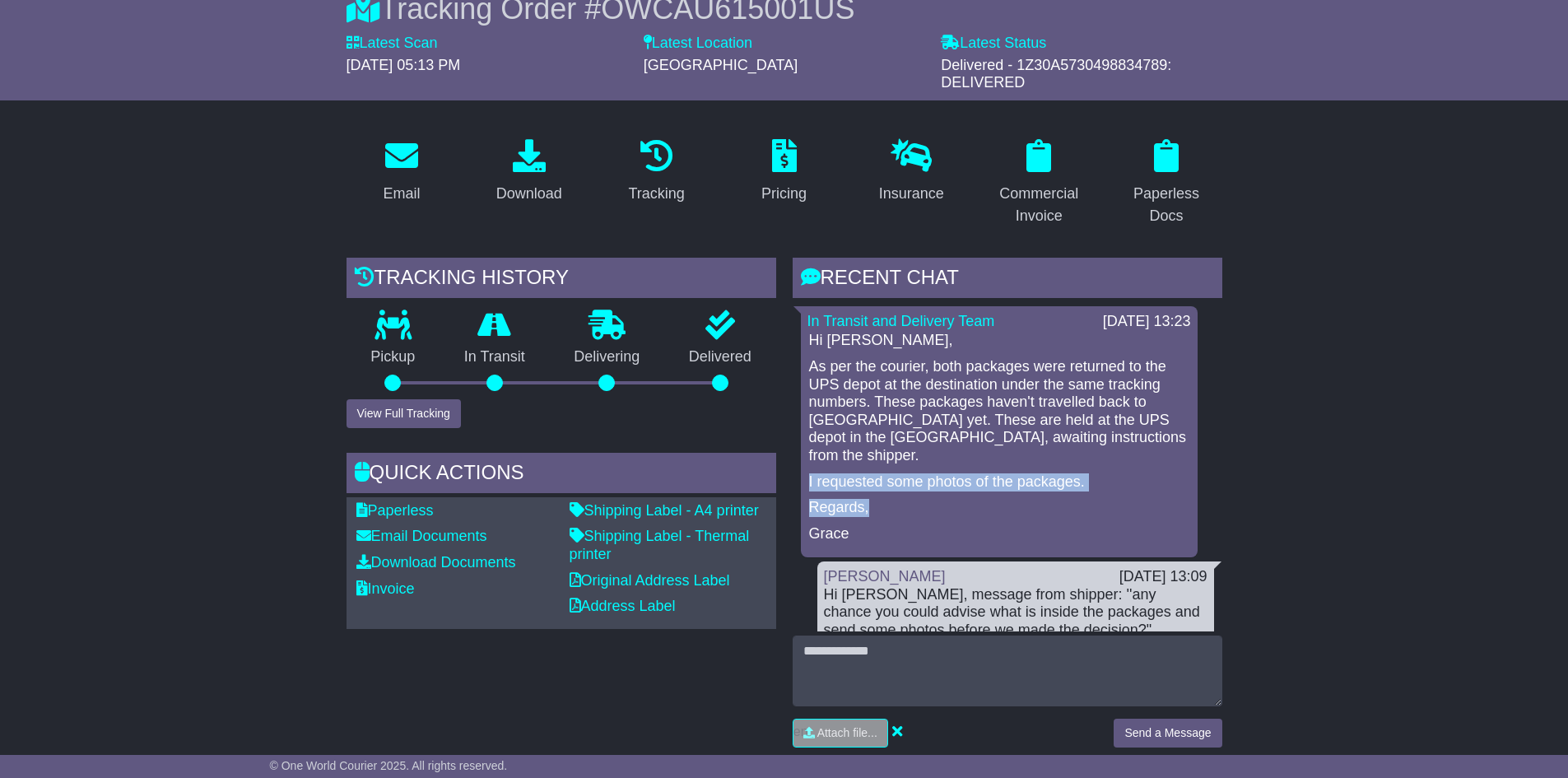
drag, startPoint x: 810, startPoint y: 464, endPoint x: 1086, endPoint y: 477, distance: 276.3
click at [1085, 478] on div "Hi Kevin, As per the courier, both packages were returned to the UPS depot at t…" at bounding box center [999, 437] width 384 height 211
click at [1086, 477] on div "Hi Kevin, As per the courier, both packages were returned to the UPS depot at t…" at bounding box center [999, 437] width 384 height 211
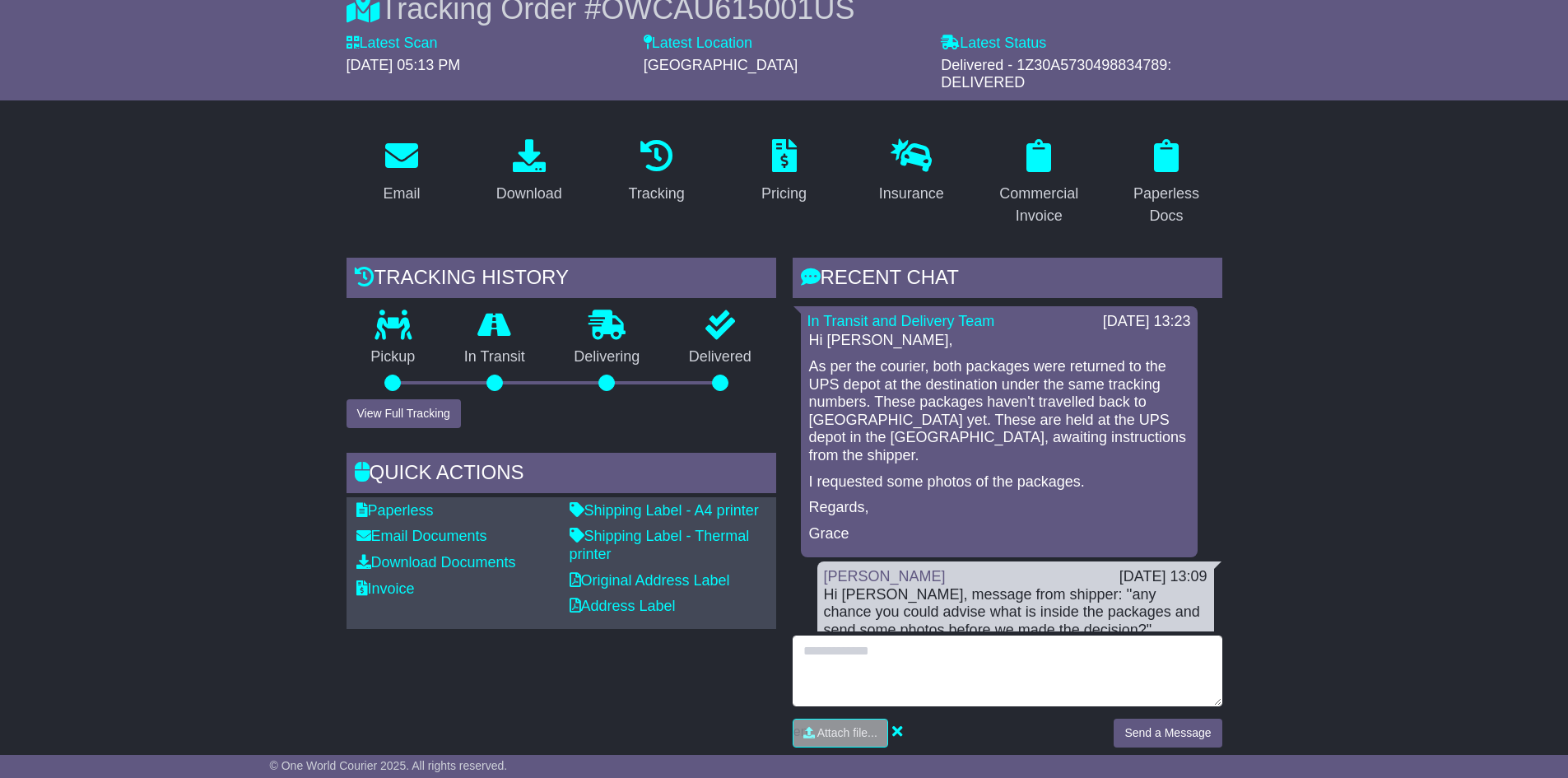
click at [1054, 648] on textarea at bounding box center [1007, 670] width 429 height 70
click at [927, 660] on textarea "**********" at bounding box center [1007, 670] width 429 height 70
type textarea "**********"
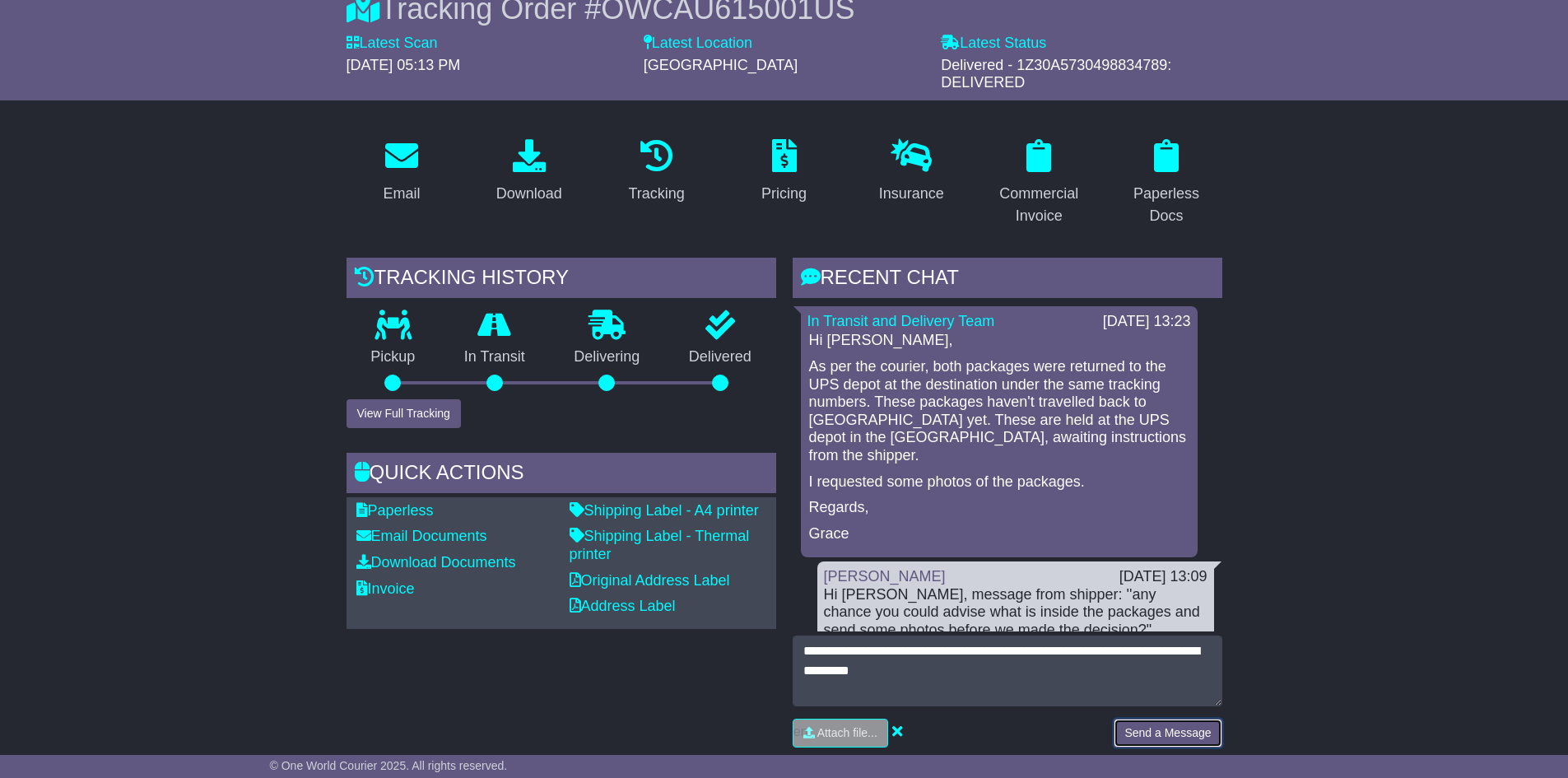
click at [1141, 729] on button "Send a Message" at bounding box center [1167, 733] width 108 height 29
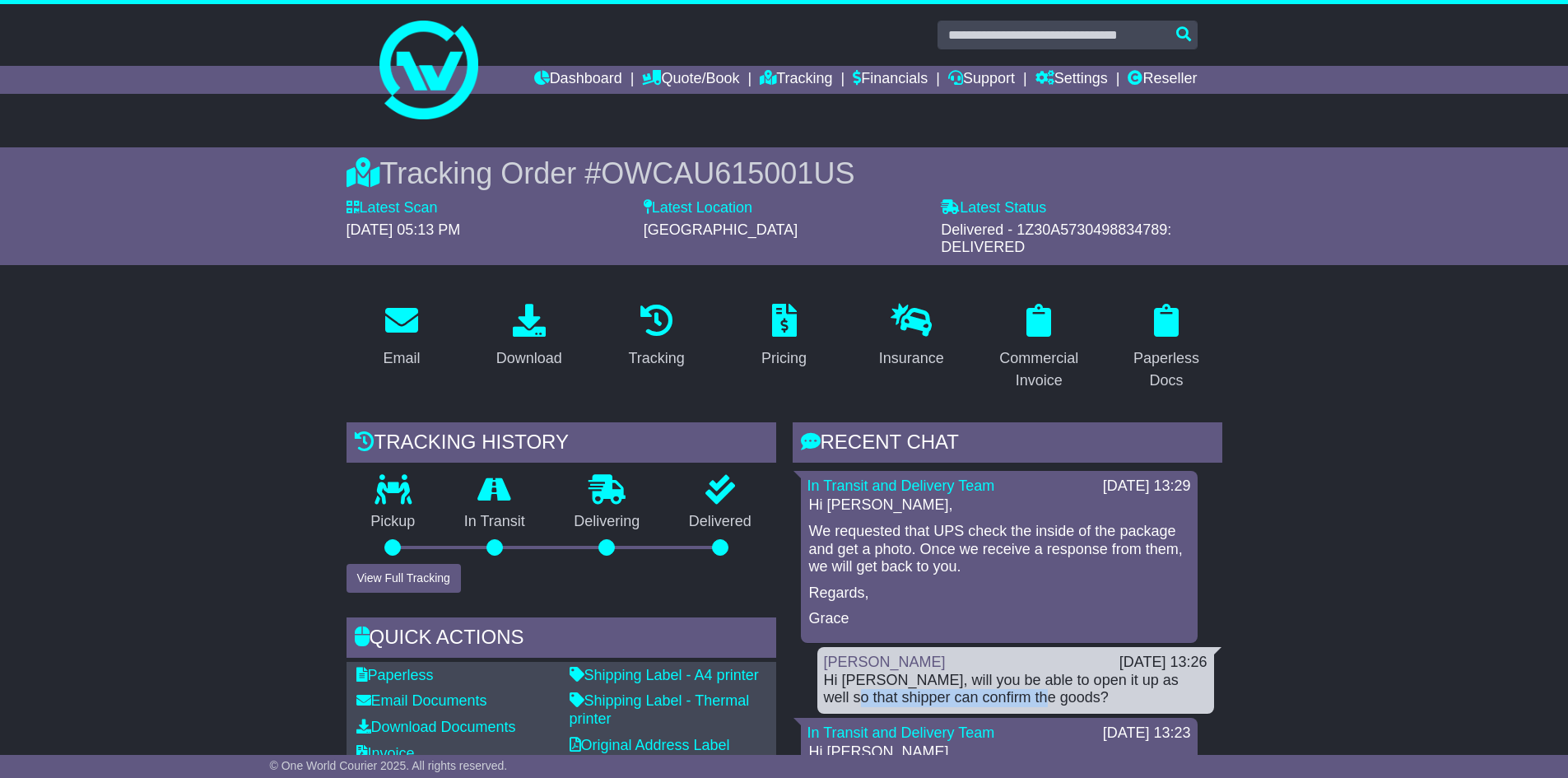
drag, startPoint x: 830, startPoint y: 703, endPoint x: 1085, endPoint y: 710, distance: 255.1
click at [1085, 709] on div "[PERSON_NAME] [DATE] 13:26 Hi [PERSON_NAME], will you be able to open it up as …" at bounding box center [1015, 680] width 397 height 67
click at [1085, 710] on div "[PERSON_NAME] [DATE] 13:26 Hi [PERSON_NAME], will you be able to open it up as …" at bounding box center [1015, 680] width 397 height 67
click at [934, 519] on div "Hi [PERSON_NAME], We requested that UPS check the inside of the package and get…" at bounding box center [999, 562] width 384 height 132
